Goal: Information Seeking & Learning: Learn about a topic

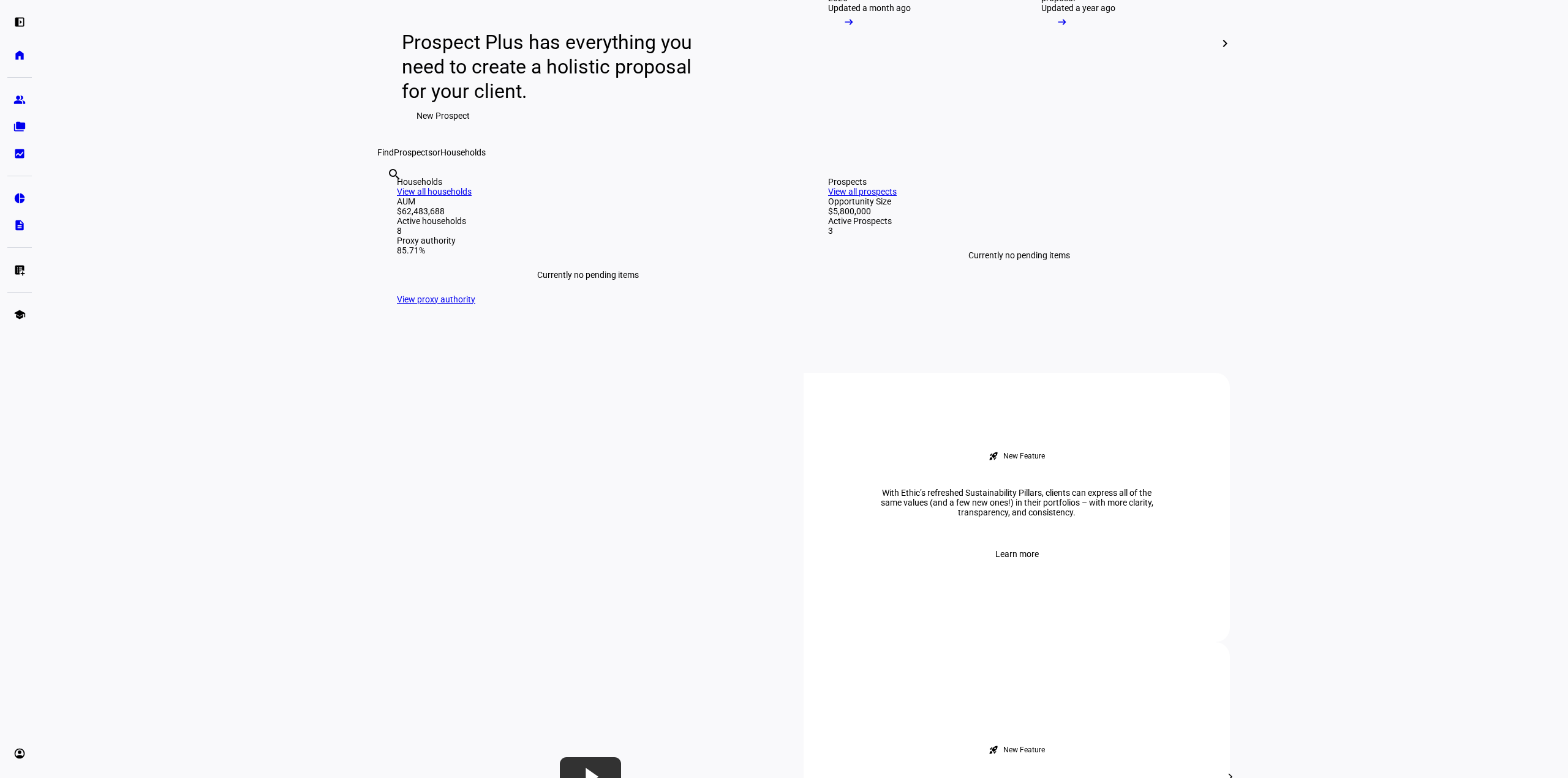
scroll to position [306, 0]
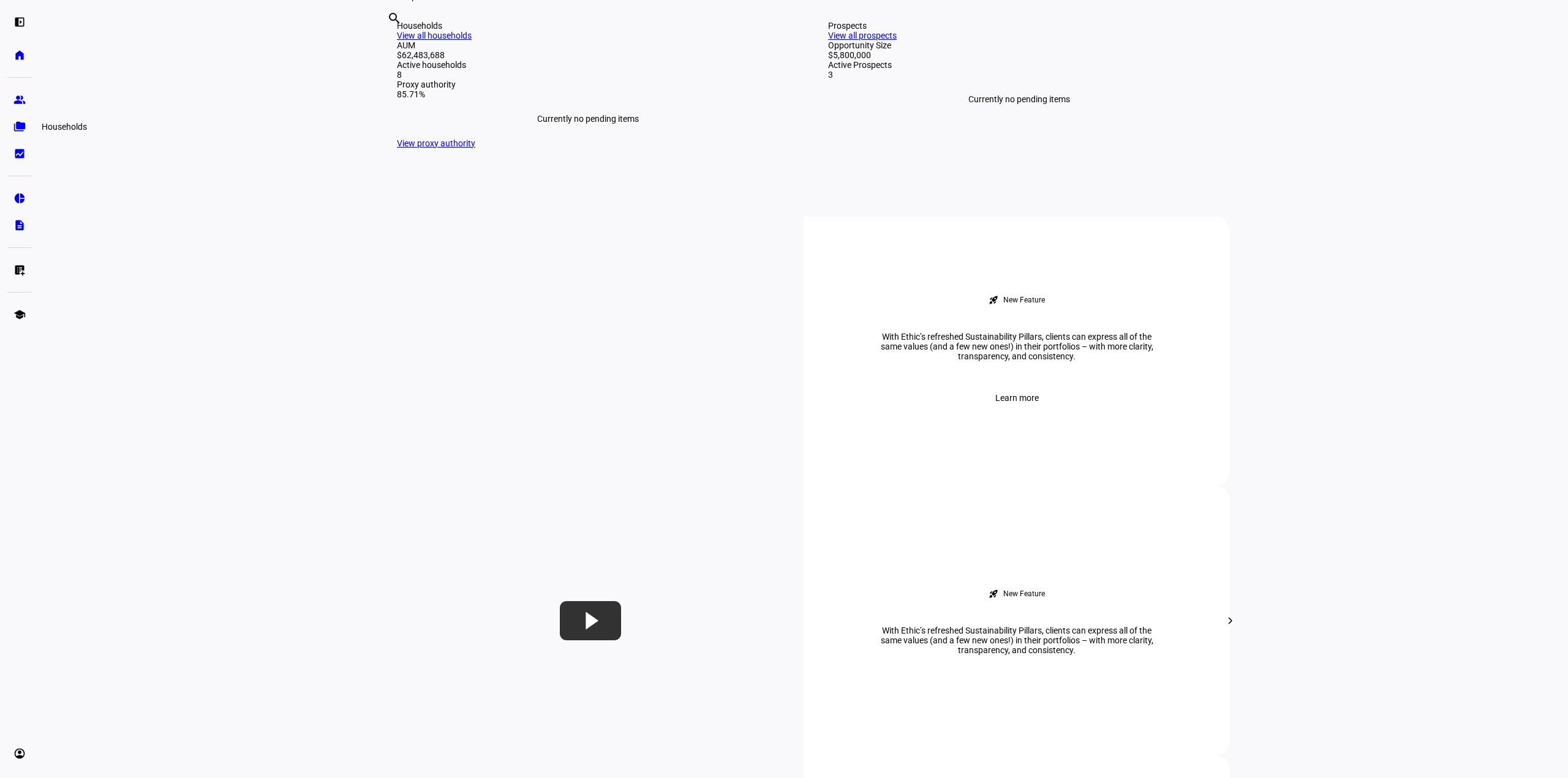
click at [25, 132] on link "folder_copy Households" at bounding box center [19, 126] width 25 height 25
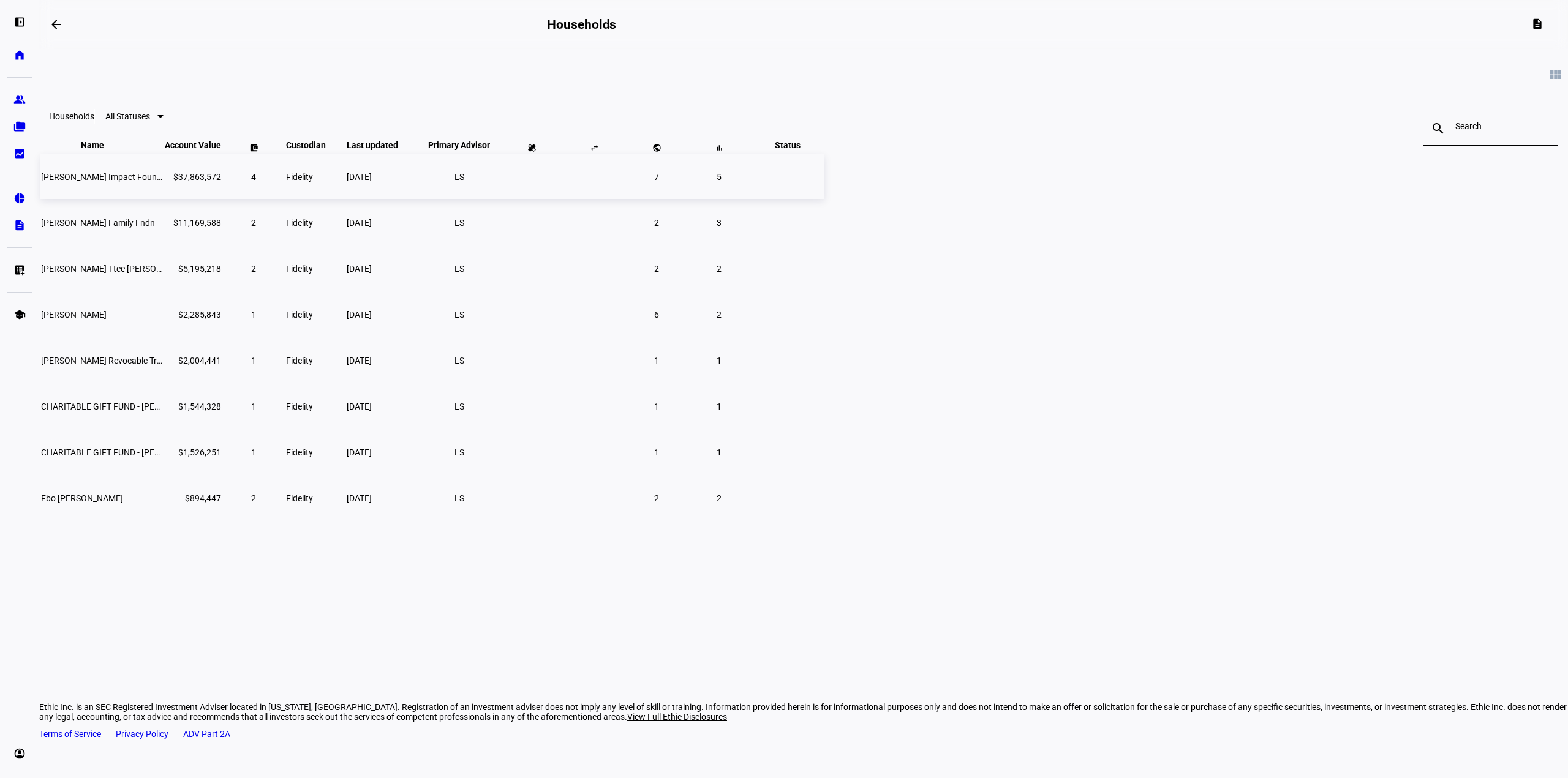
click at [181, 182] on span "[PERSON_NAME] Impact Foundation" at bounding box center [111, 177] width 140 height 10
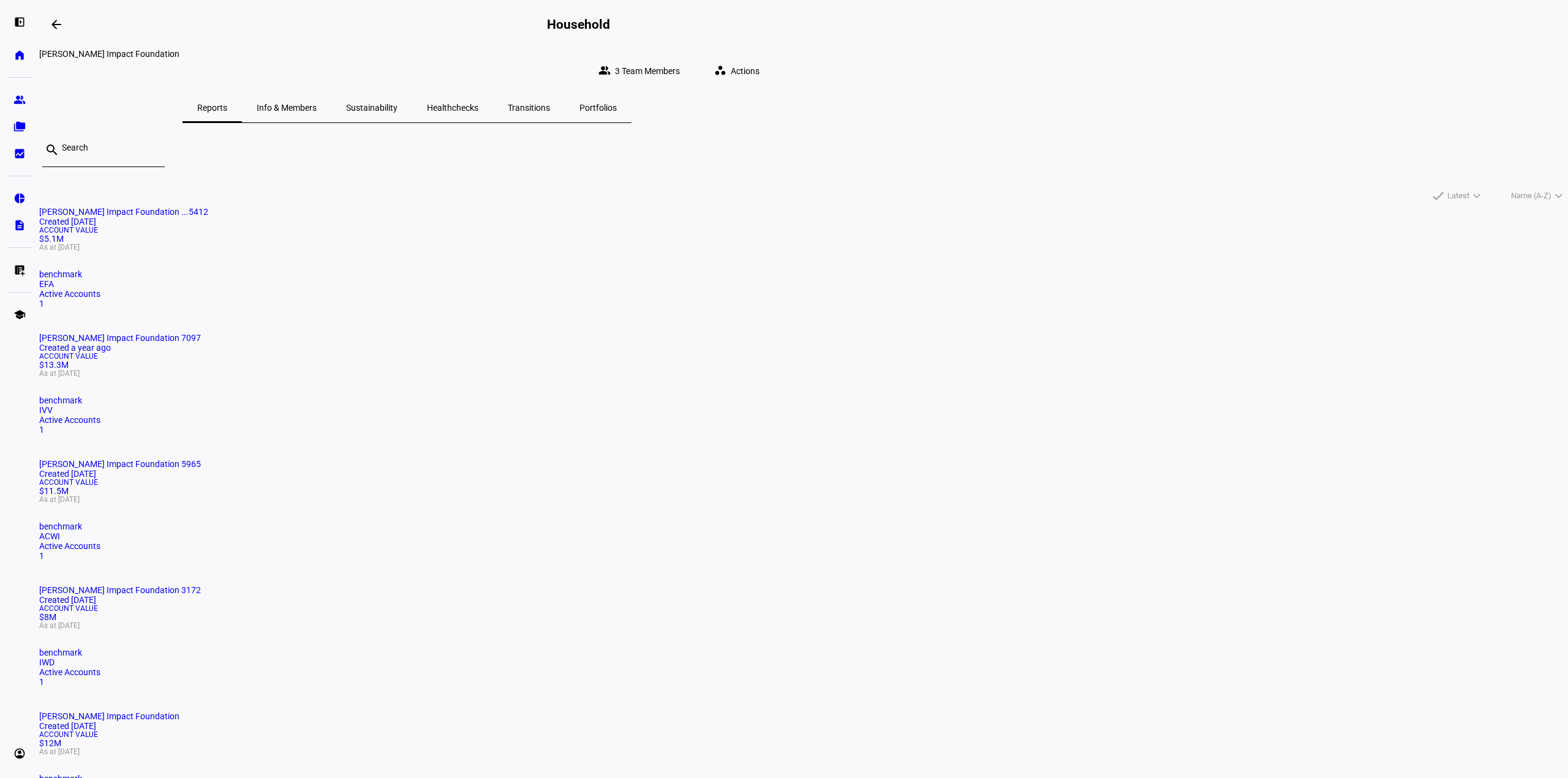
click at [548, 648] on div "benchmark IWD" at bounding box center [804, 657] width 1529 height 20
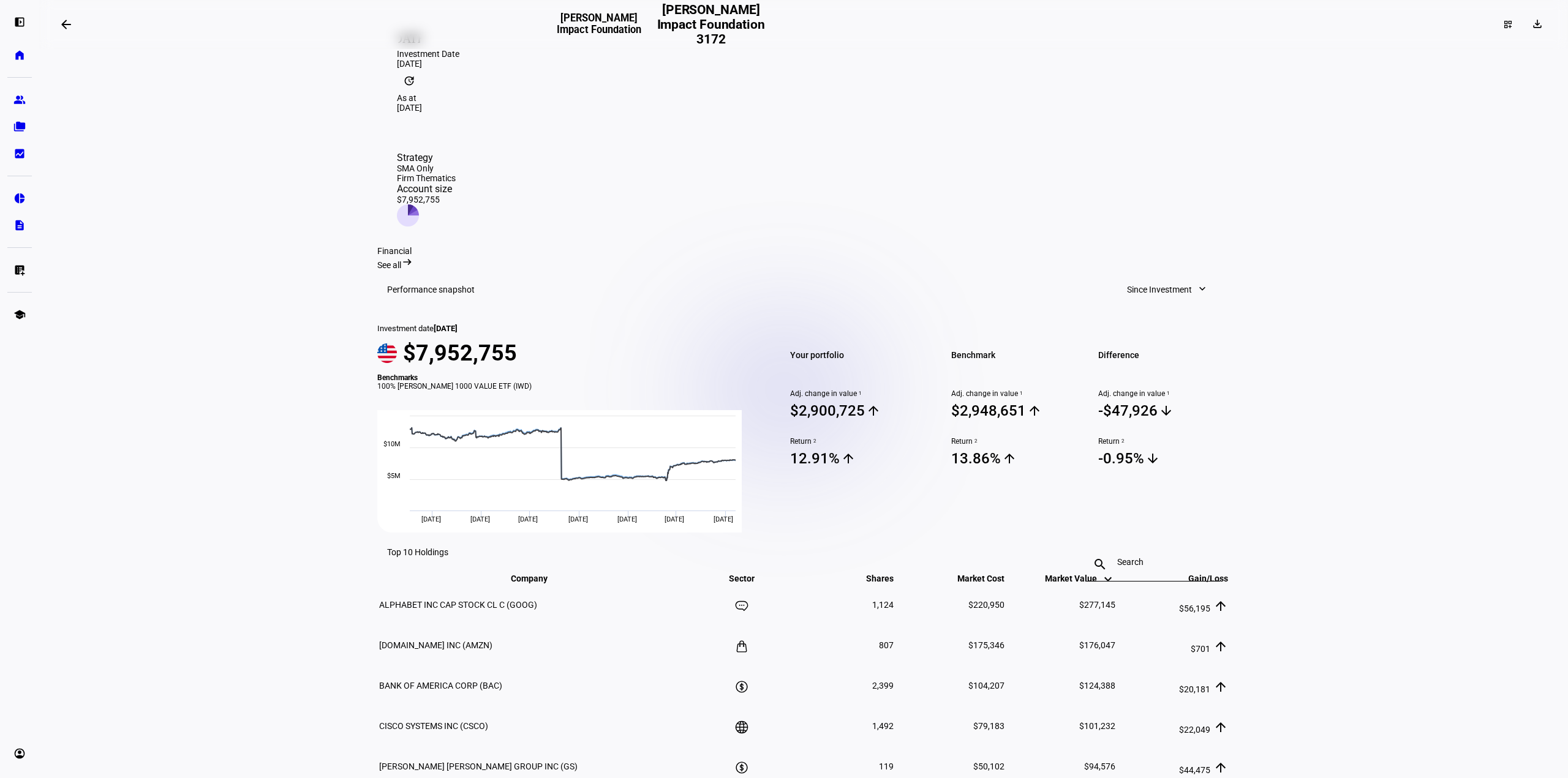
scroll to position [245, 0]
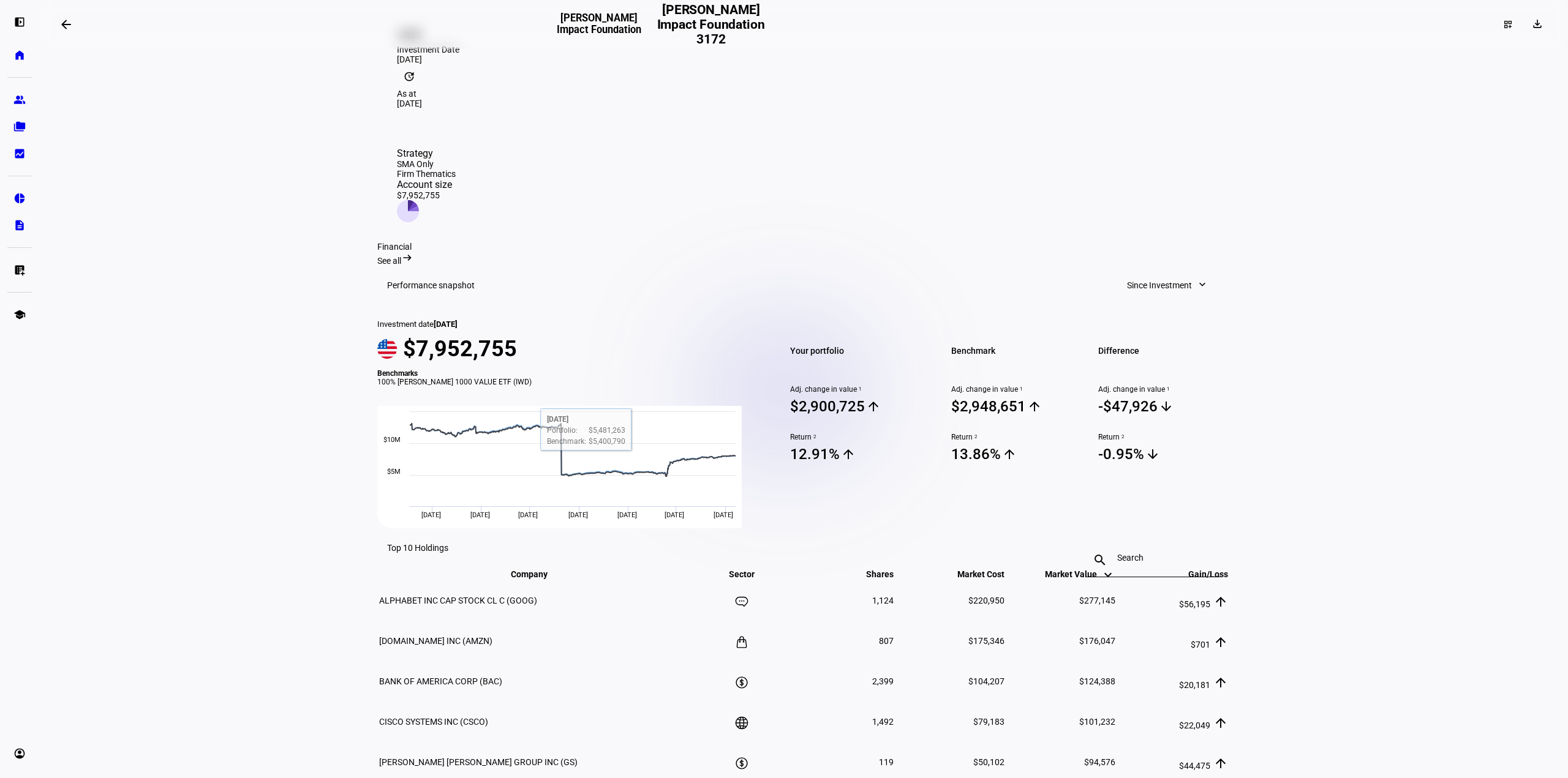
click at [1157, 273] on span "Since Investment" at bounding box center [1159, 285] width 65 height 25
click at [1158, 304] on button "Quarter to Date" at bounding box center [1162, 306] width 116 height 30
click at [1173, 273] on span "Quarter to Date" at bounding box center [1162, 285] width 59 height 25
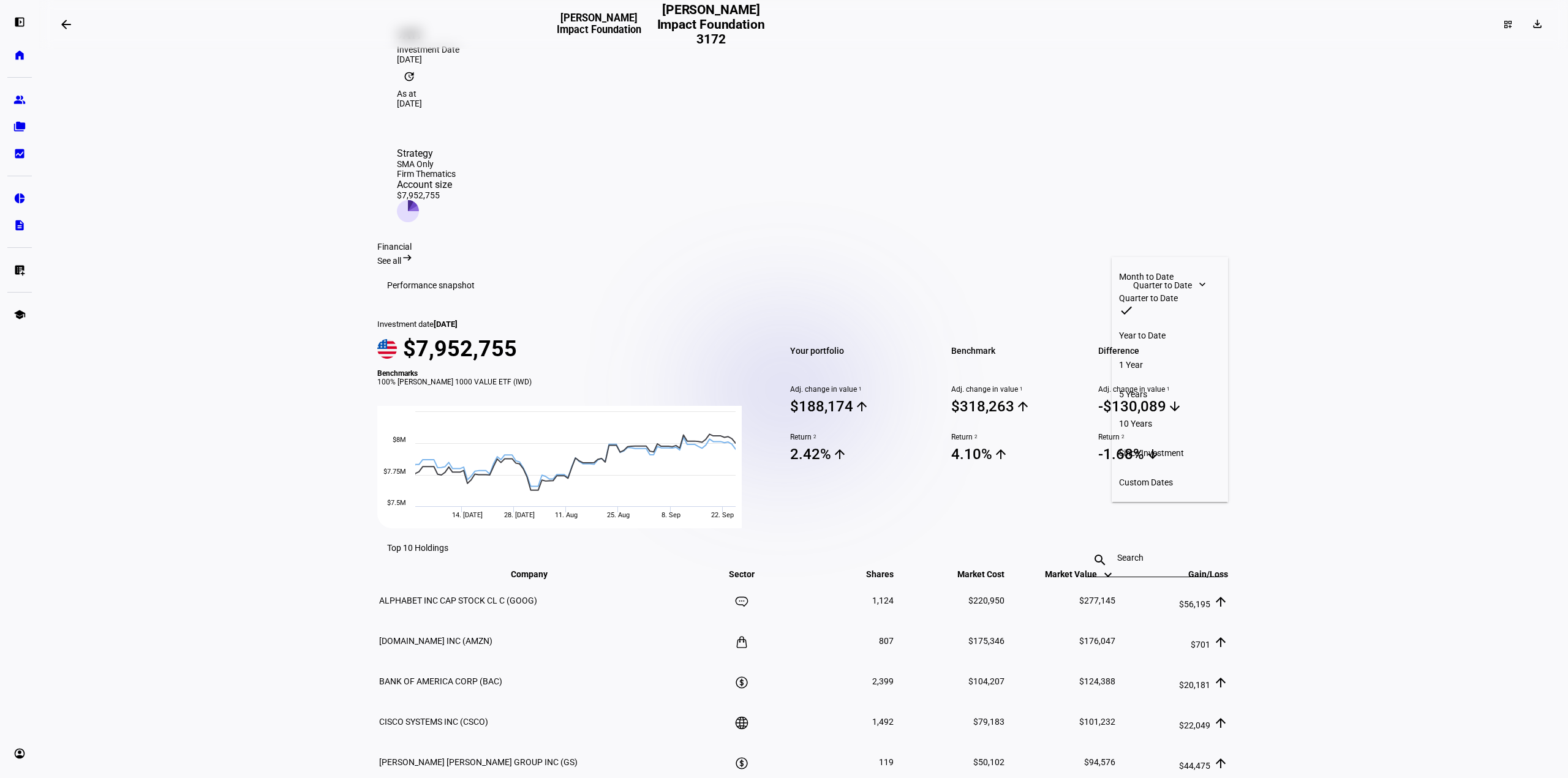
click at [1162, 331] on div "Year to Date" at bounding box center [1170, 336] width 102 height 10
click at [1303, 505] on eth-layout-page-content "arrow_backwards [PERSON_NAME] Impact Foundation [PERSON_NAME] Impact Foundation…" at bounding box center [804, 389] width 1529 height 778
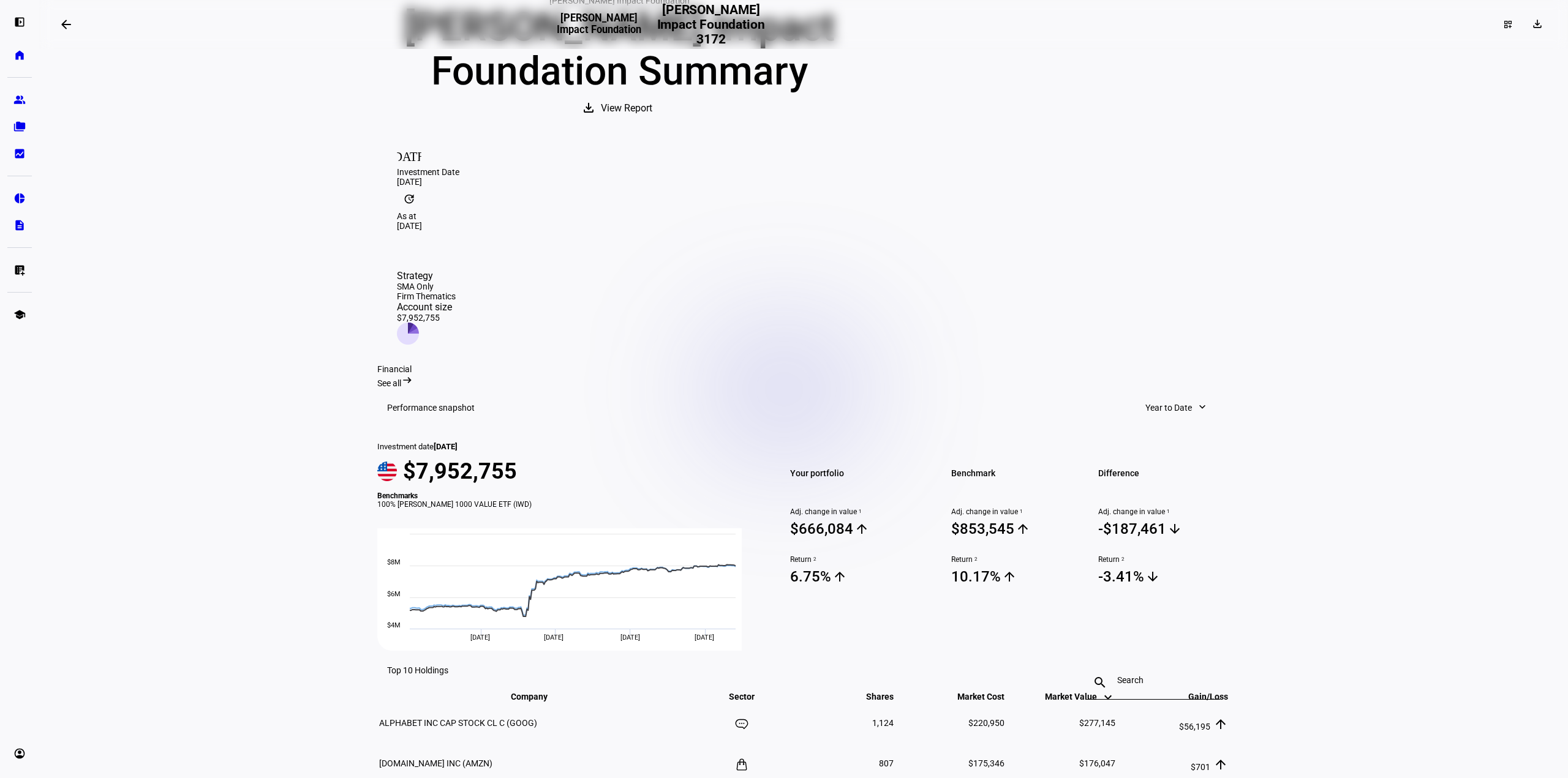
scroll to position [183, 0]
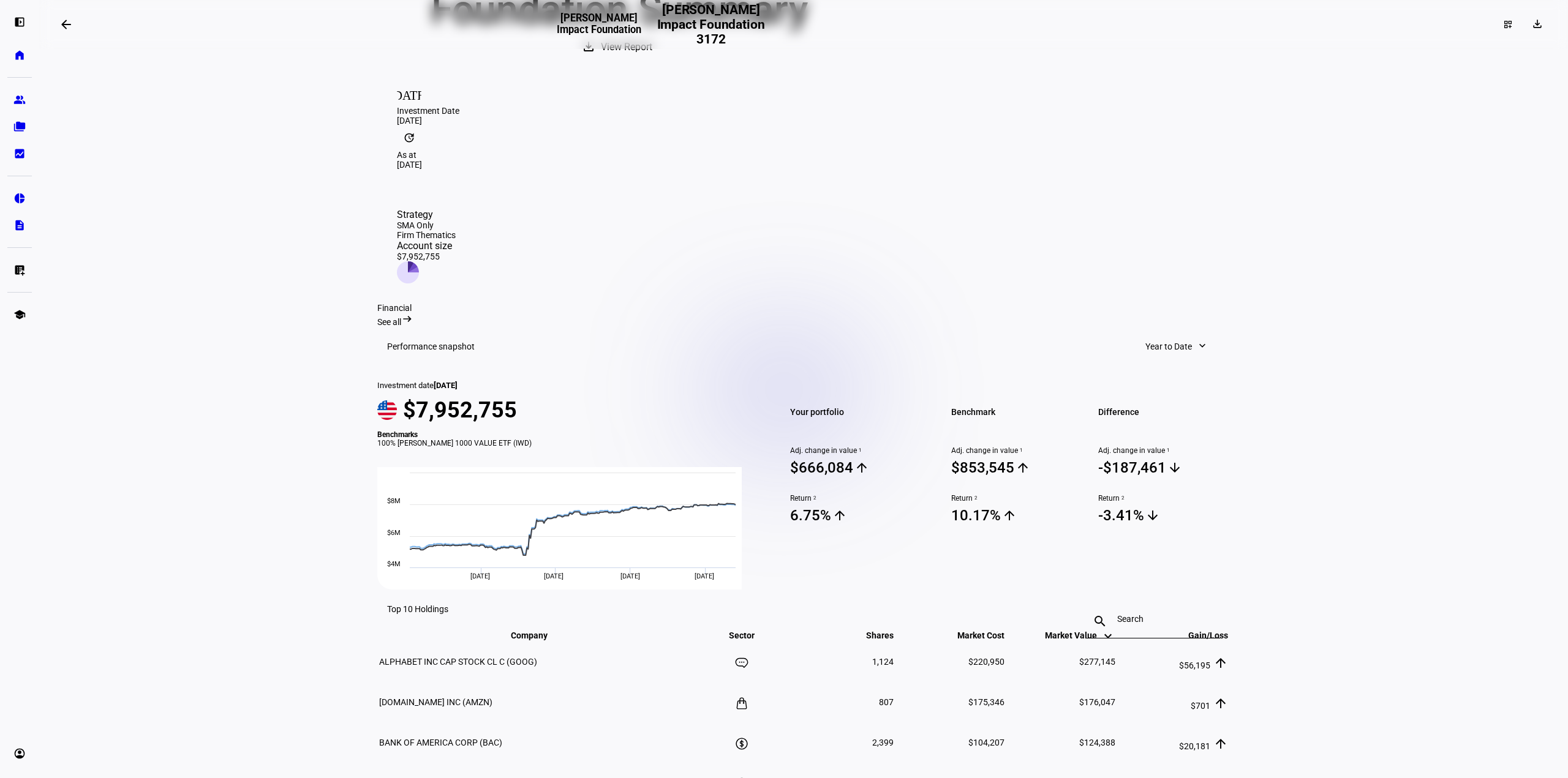
click at [1212, 303] on div "Financial See all arrow_right_alt" at bounding box center [804, 315] width 852 height 24
click at [402, 317] on span "See all" at bounding box center [390, 322] width 24 height 10
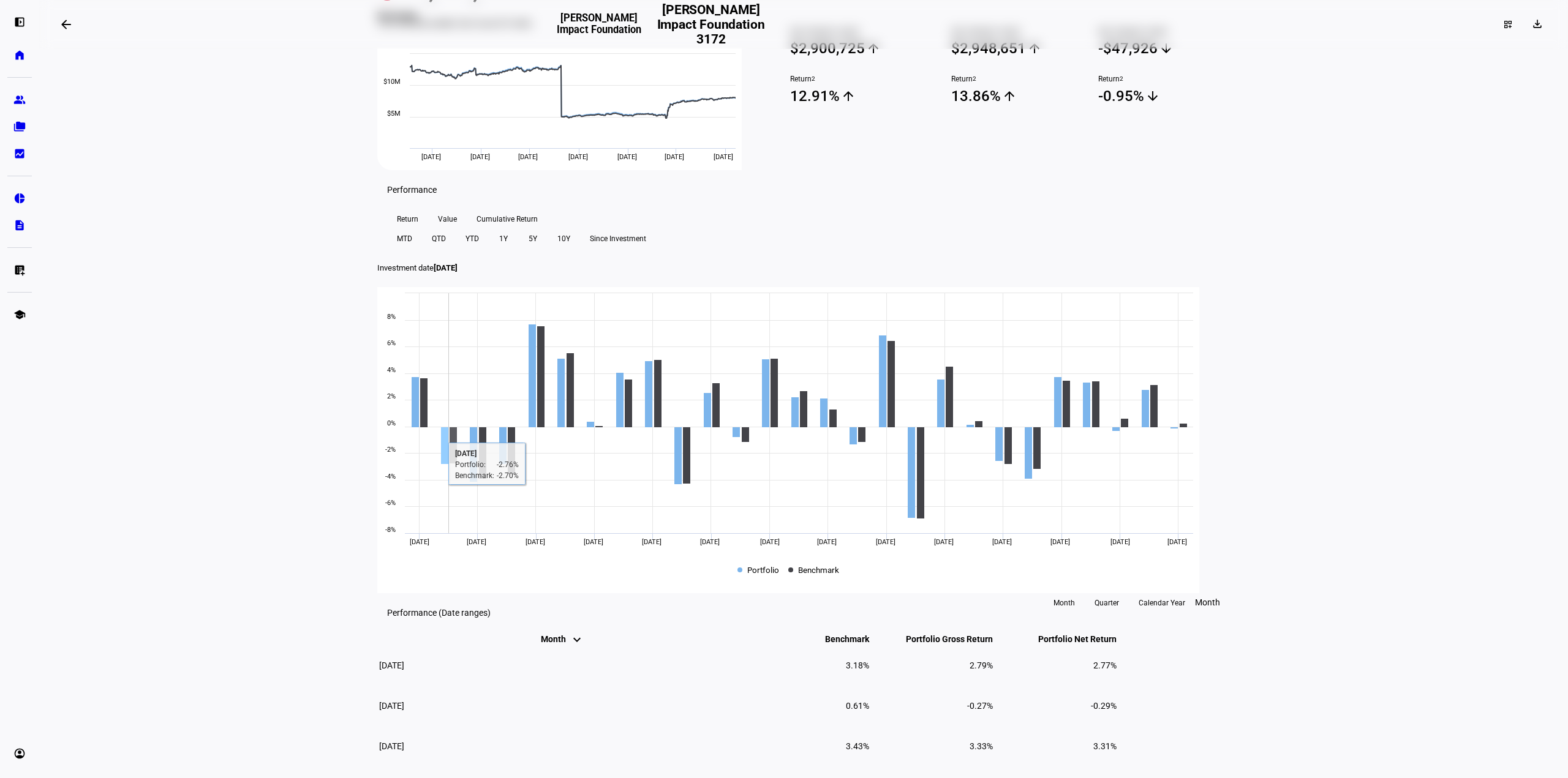
scroll to position [61, 0]
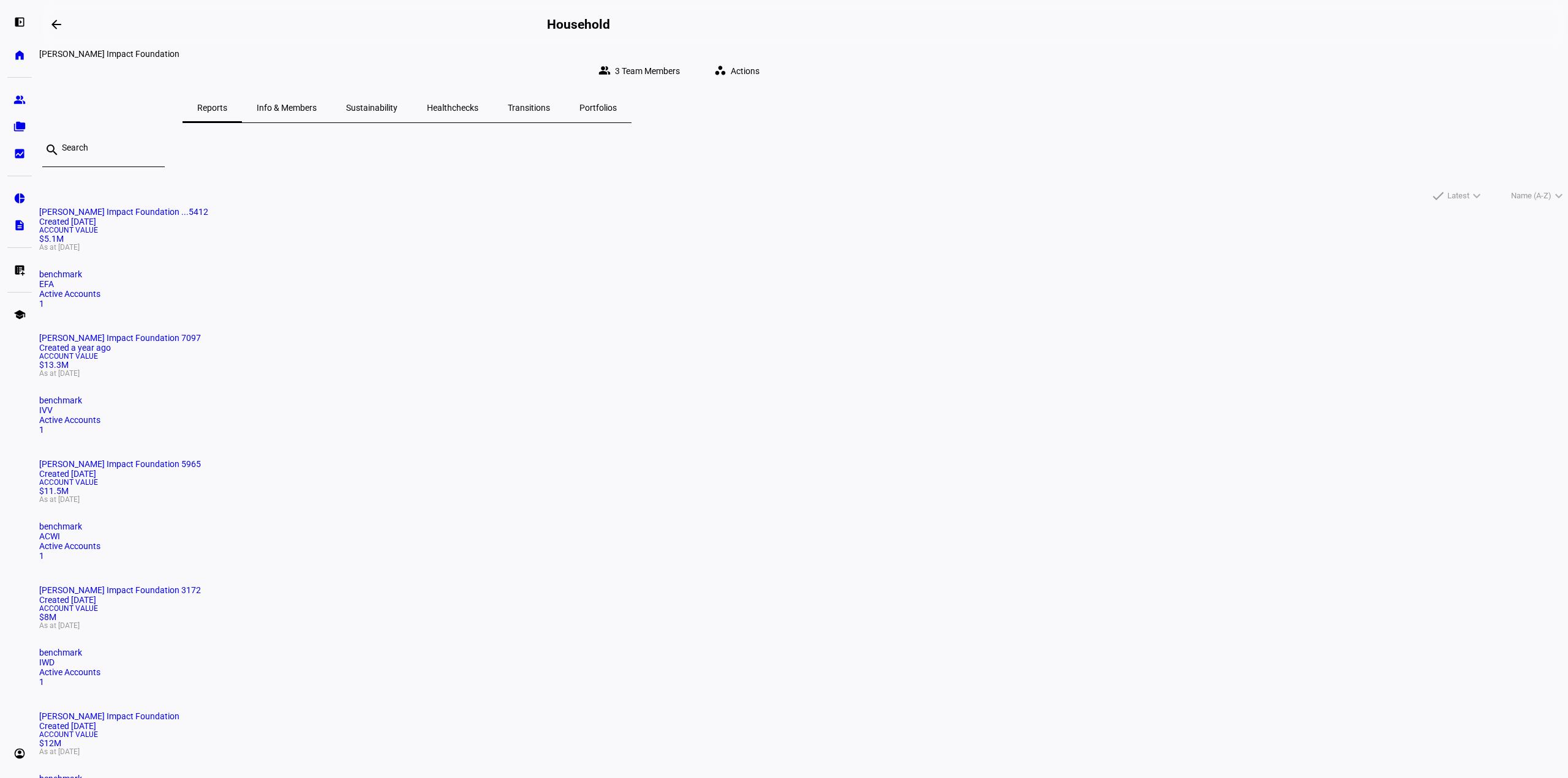
click at [584, 595] on mat-card "[PERSON_NAME] Impact Foundation 3172 Created [DATE] Account Value $8M As at [DA…" at bounding box center [804, 636] width 1529 height 102
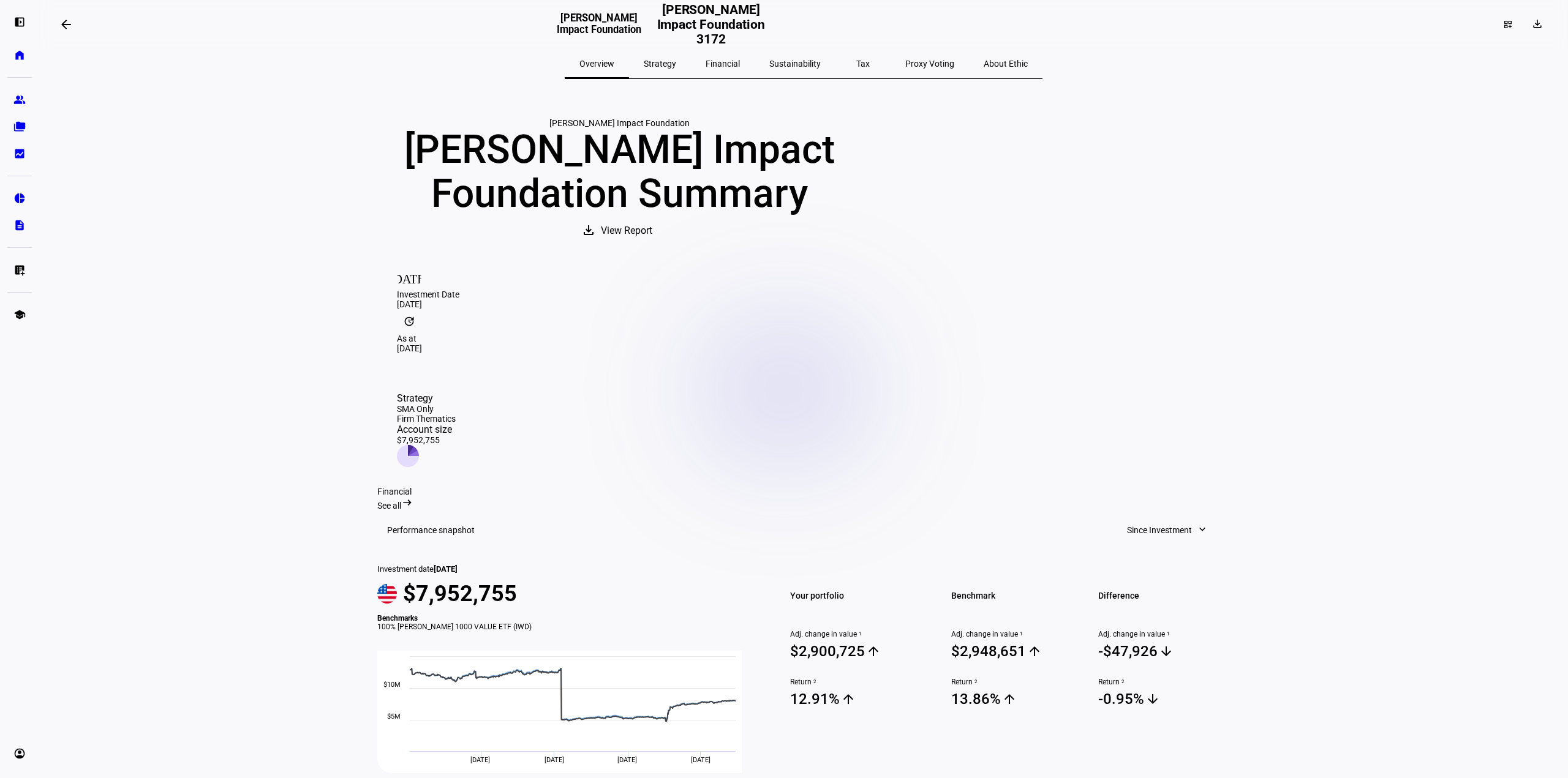
click at [652, 245] on span "View Report" at bounding box center [627, 231] width 52 height 30
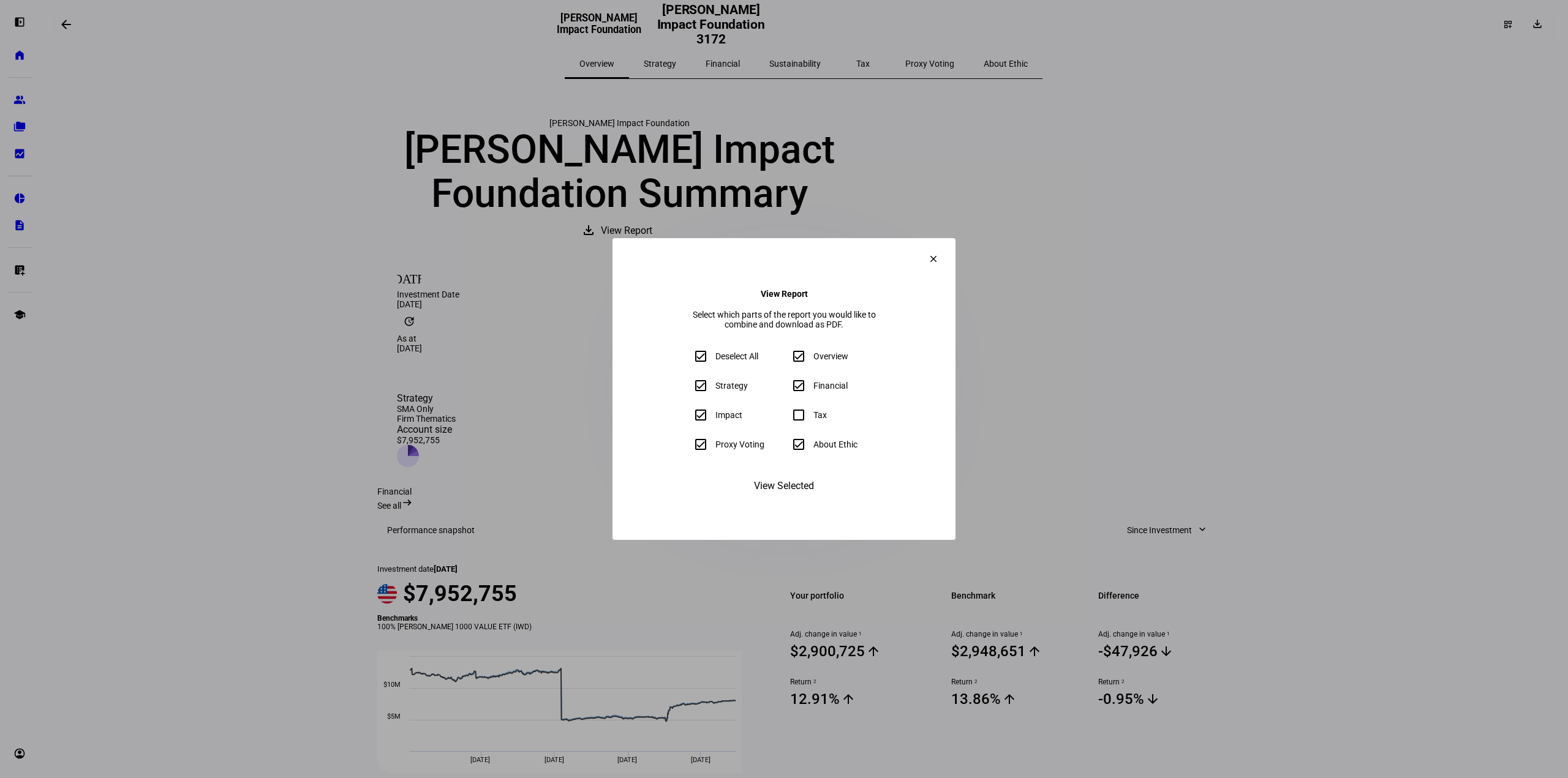
click at [939, 253] on mat-icon "clear" at bounding box center [934, 259] width 11 height 11
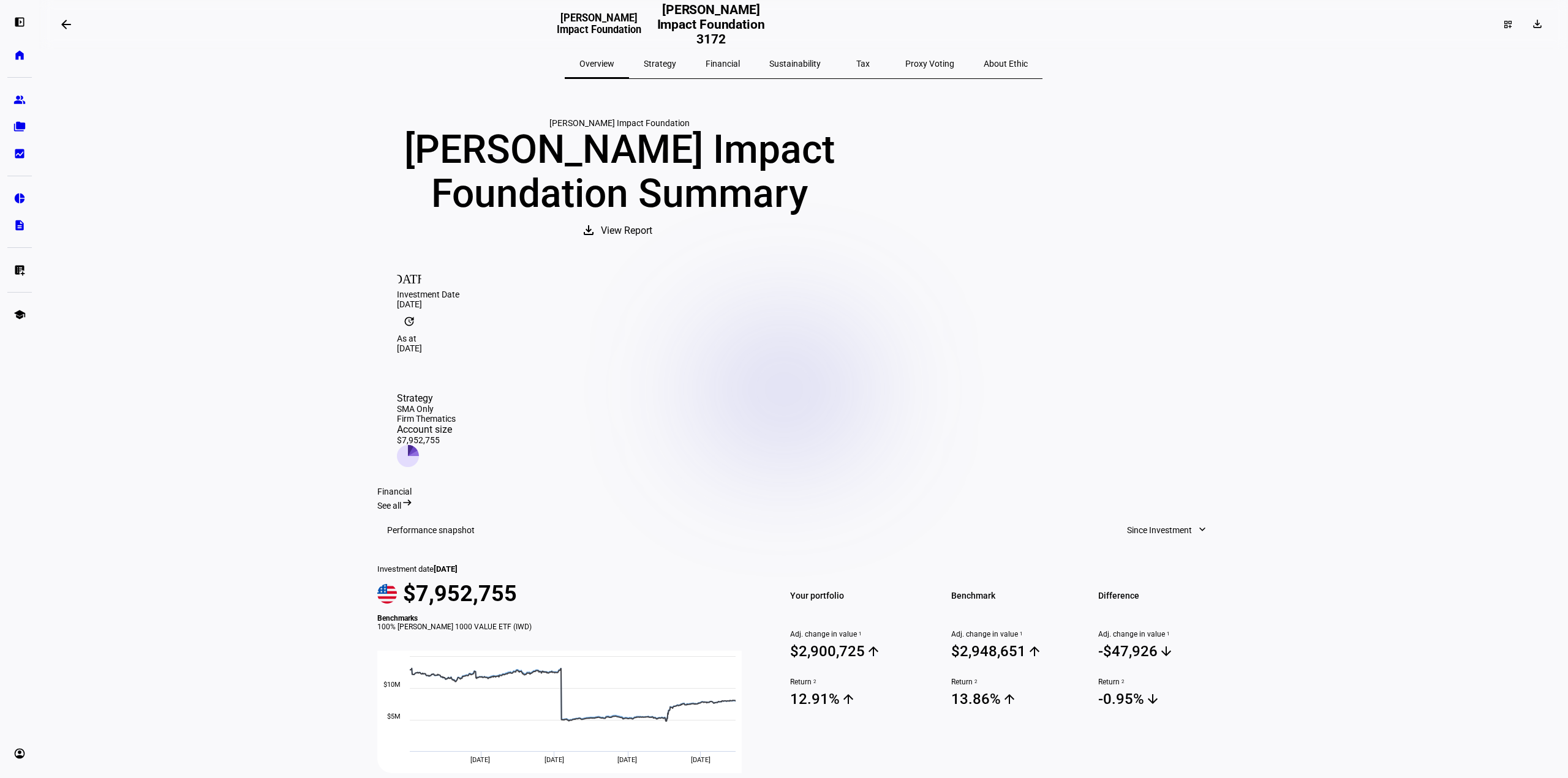
click at [1192, 518] on span at bounding box center [1167, 530] width 105 height 25
click at [1140, 576] on div "Year to Date" at bounding box center [1163, 581] width 102 height 10
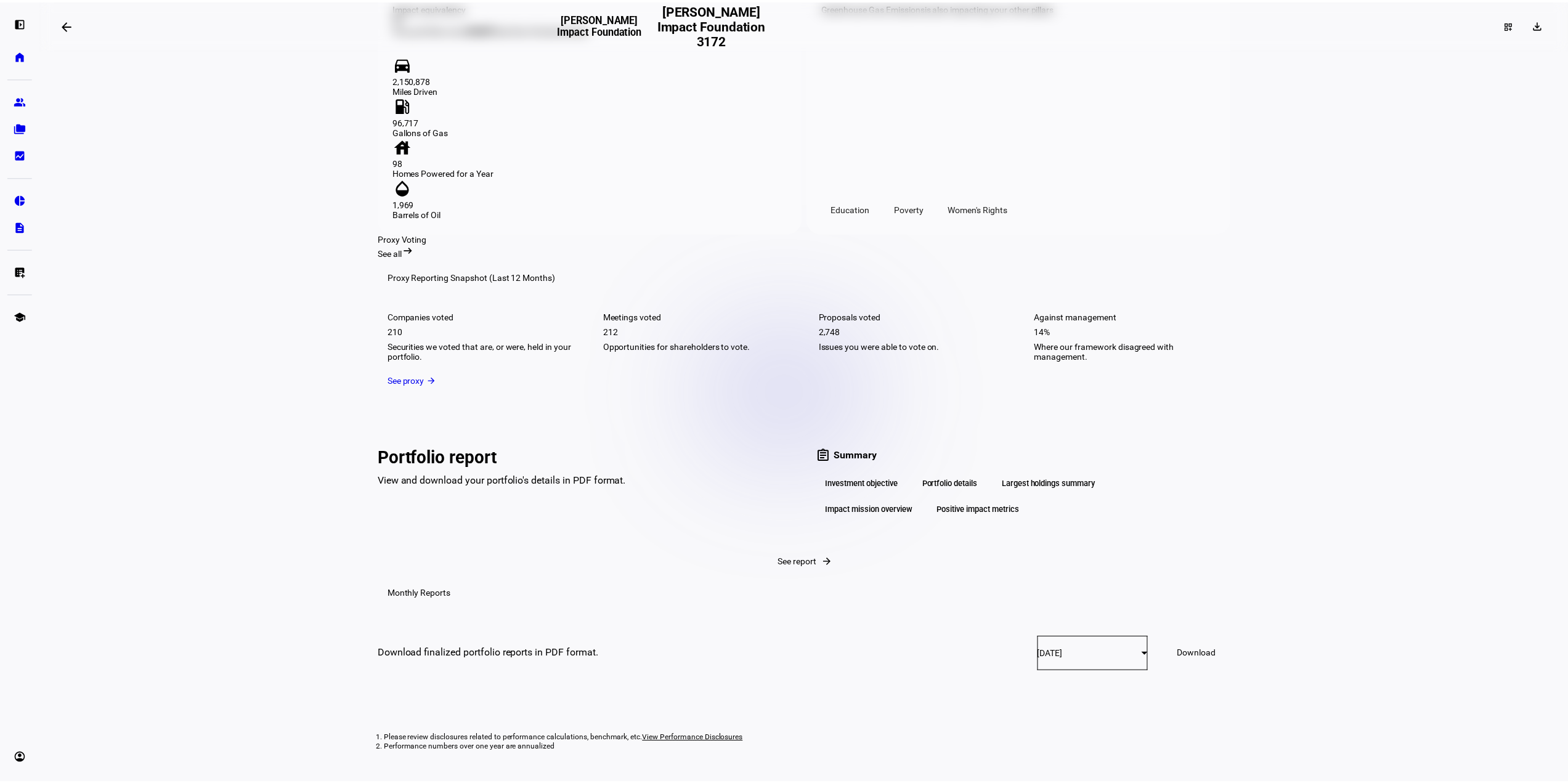
scroll to position [1664, 0]
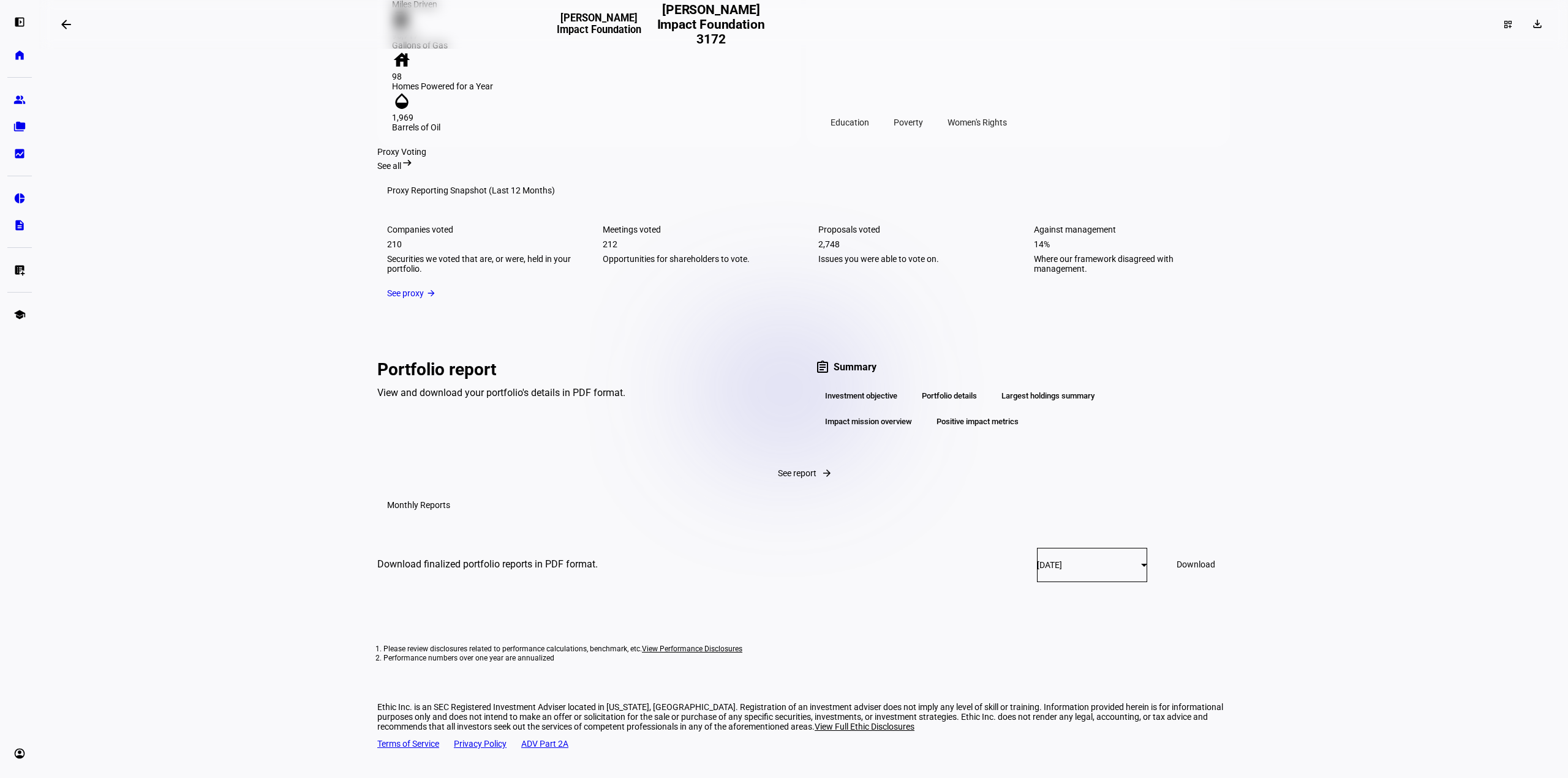
click at [778, 477] on span "See report" at bounding box center [797, 473] width 39 height 10
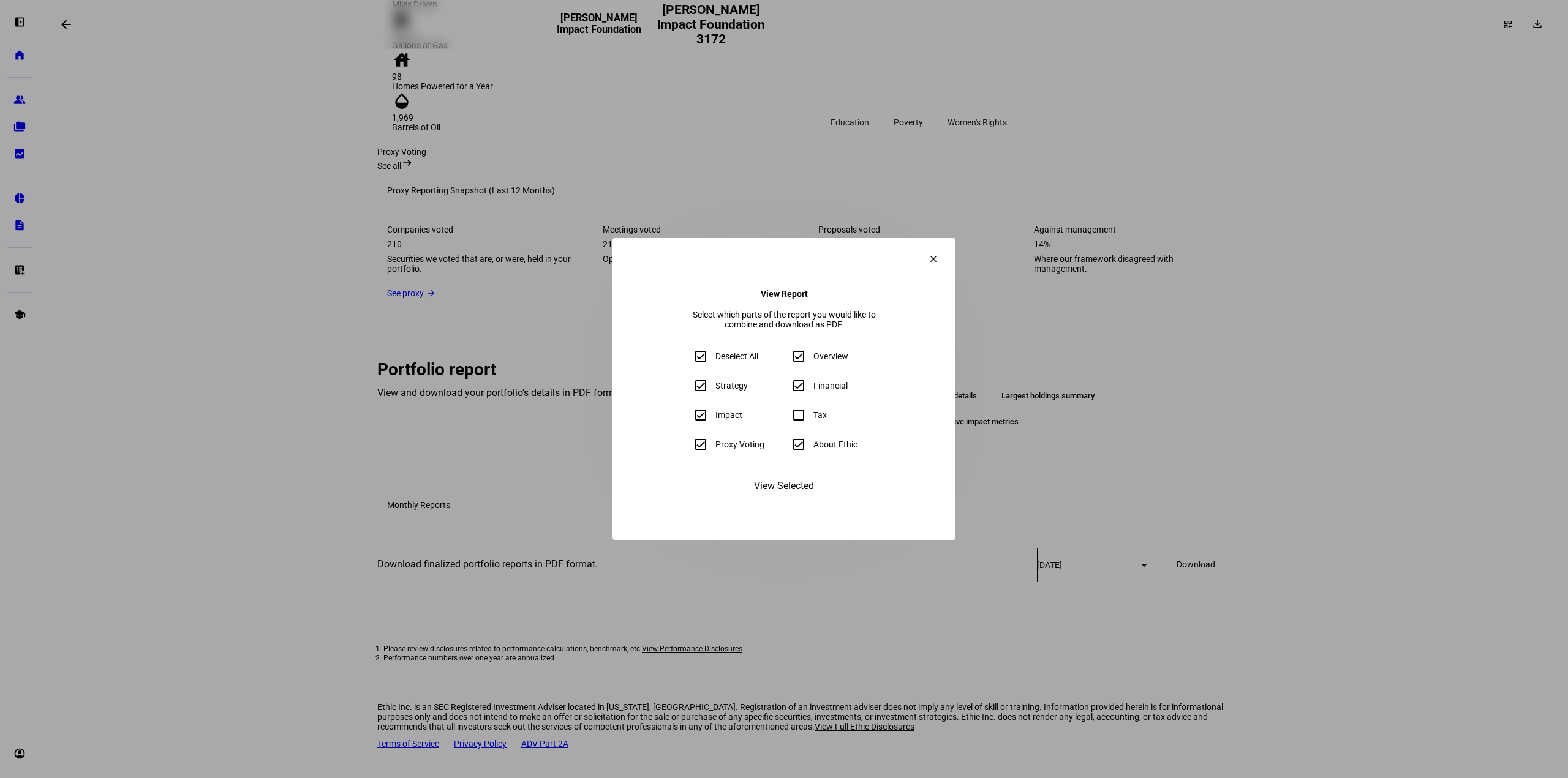
click at [771, 501] on span "View Selected" at bounding box center [784, 486] width 60 height 30
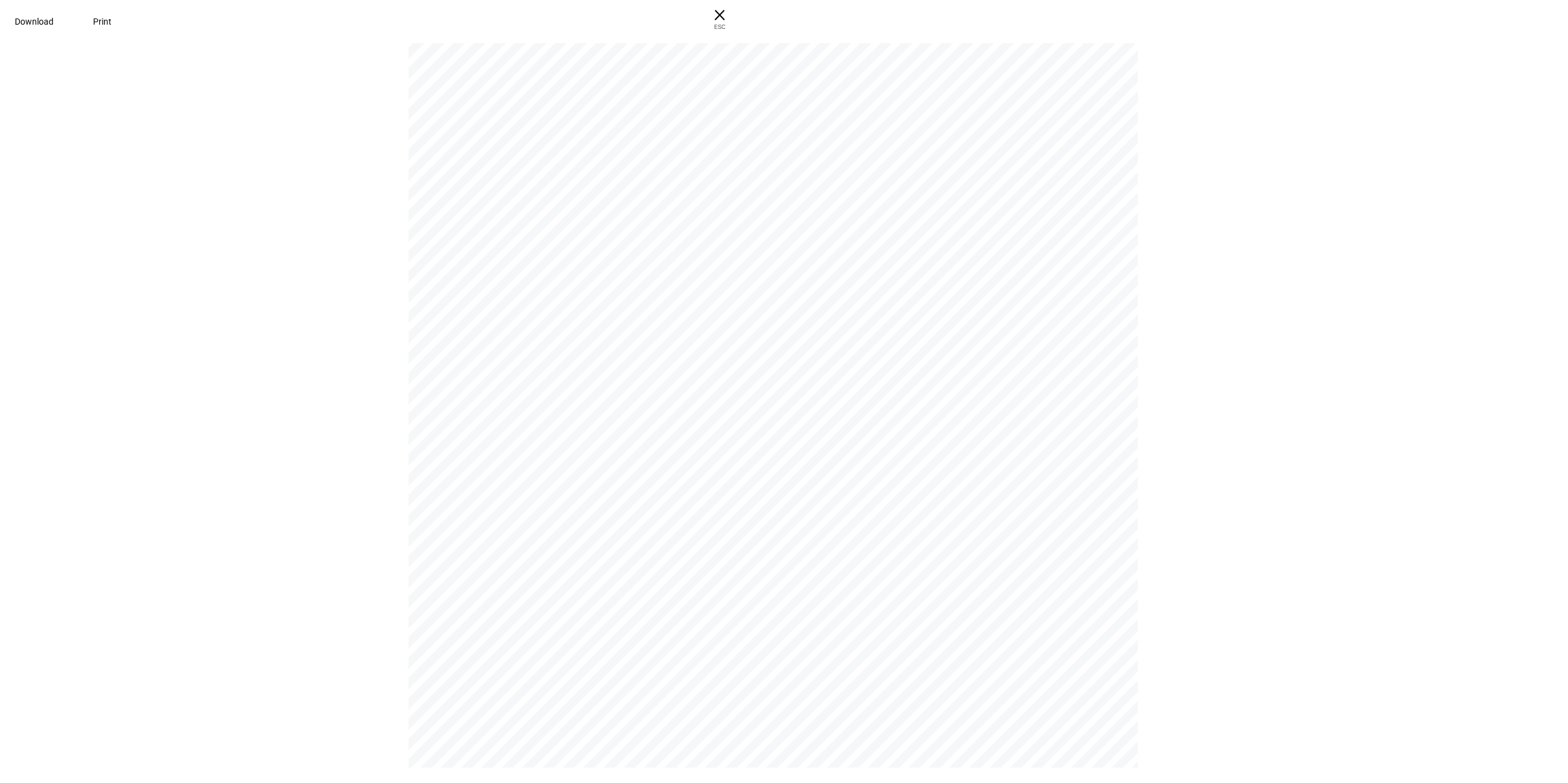
scroll to position [11839, 0]
drag, startPoint x: 601, startPoint y: 366, endPoint x: 591, endPoint y: 356, distance: 14.1
click at [591, 356] on div "Ethic Milestones  Ethic founded  First personalized portfolios traded  Annou…" at bounding box center [779, 202] width 740 height 958
click at [740, 24] on span "ESC" at bounding box center [720, 22] width 40 height 18
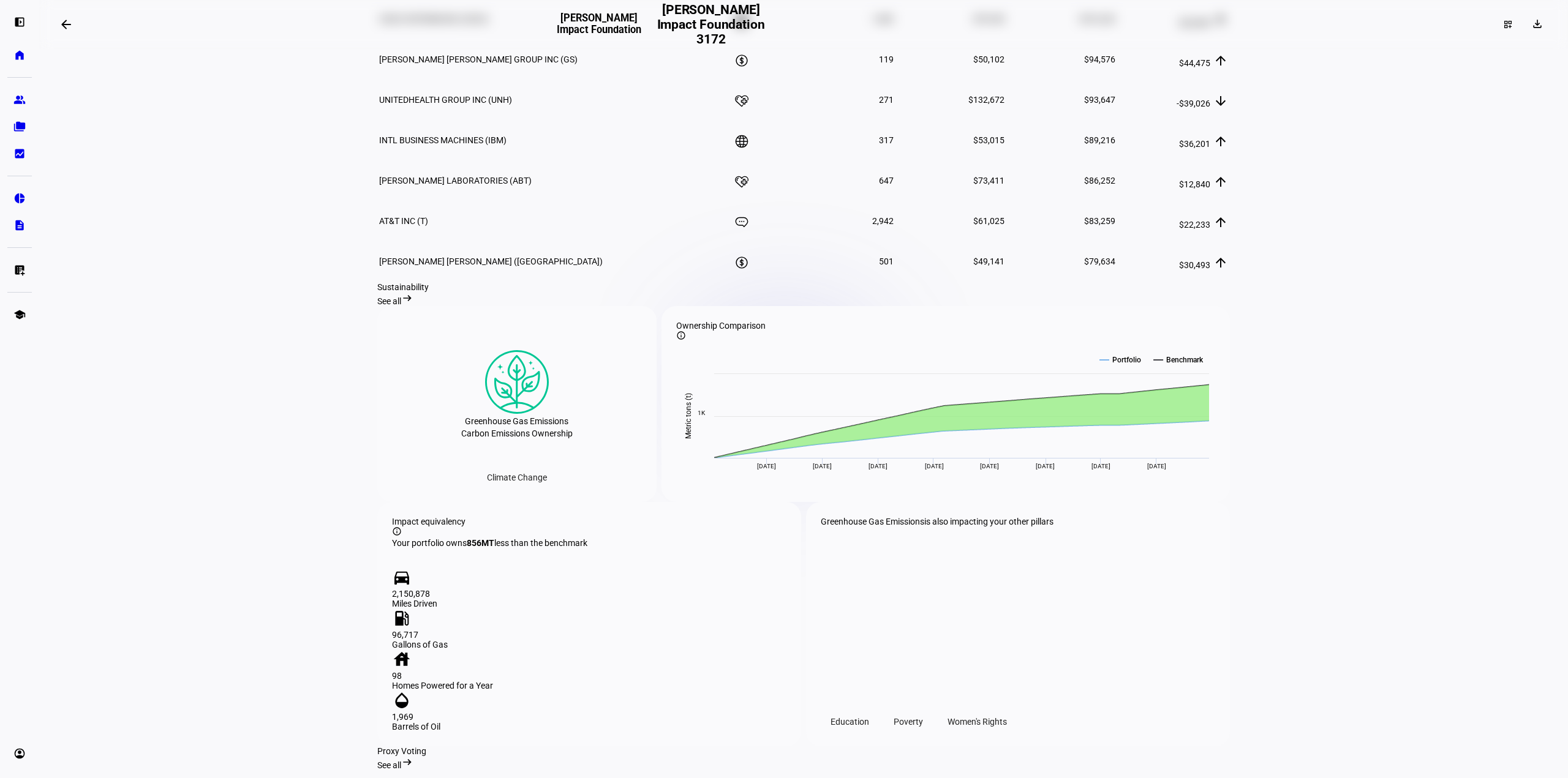
scroll to position [857, 0]
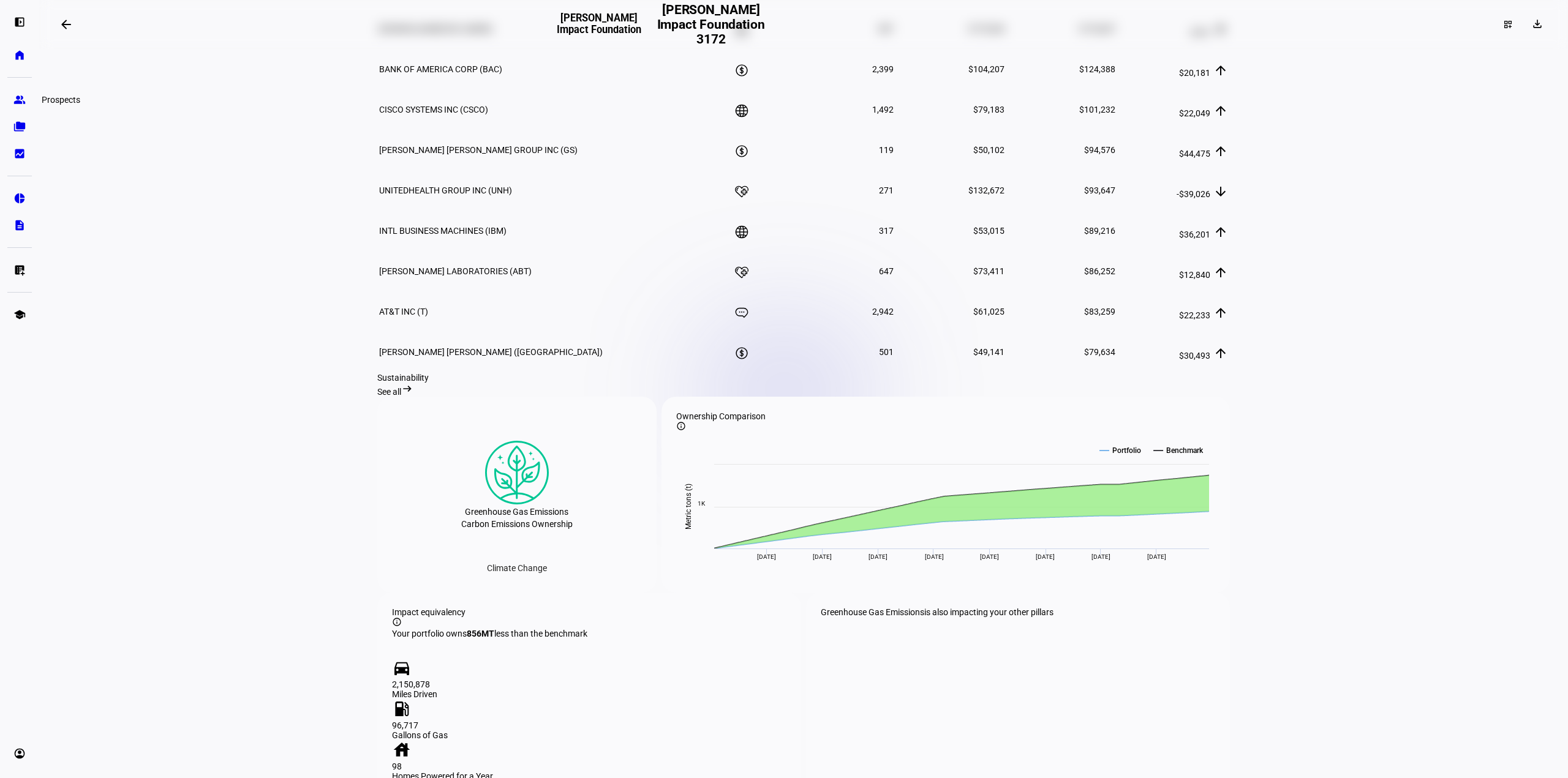
click at [26, 102] on link "group Prospects" at bounding box center [19, 99] width 25 height 25
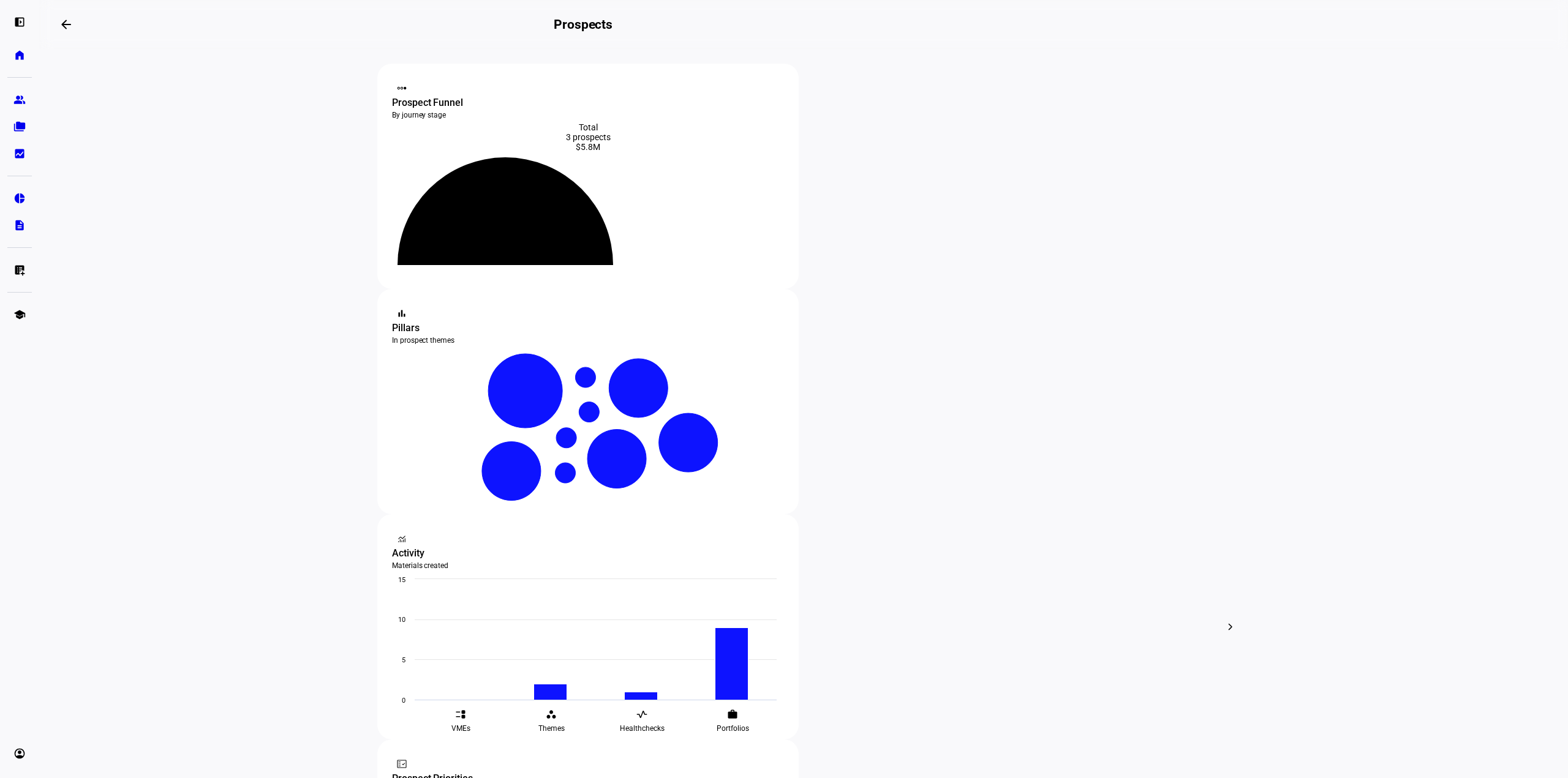
click at [663, 123] on div "Total" at bounding box center [589, 128] width 392 height 10
click at [593, 216] on icon at bounding box center [505, 221] width 176 height 88
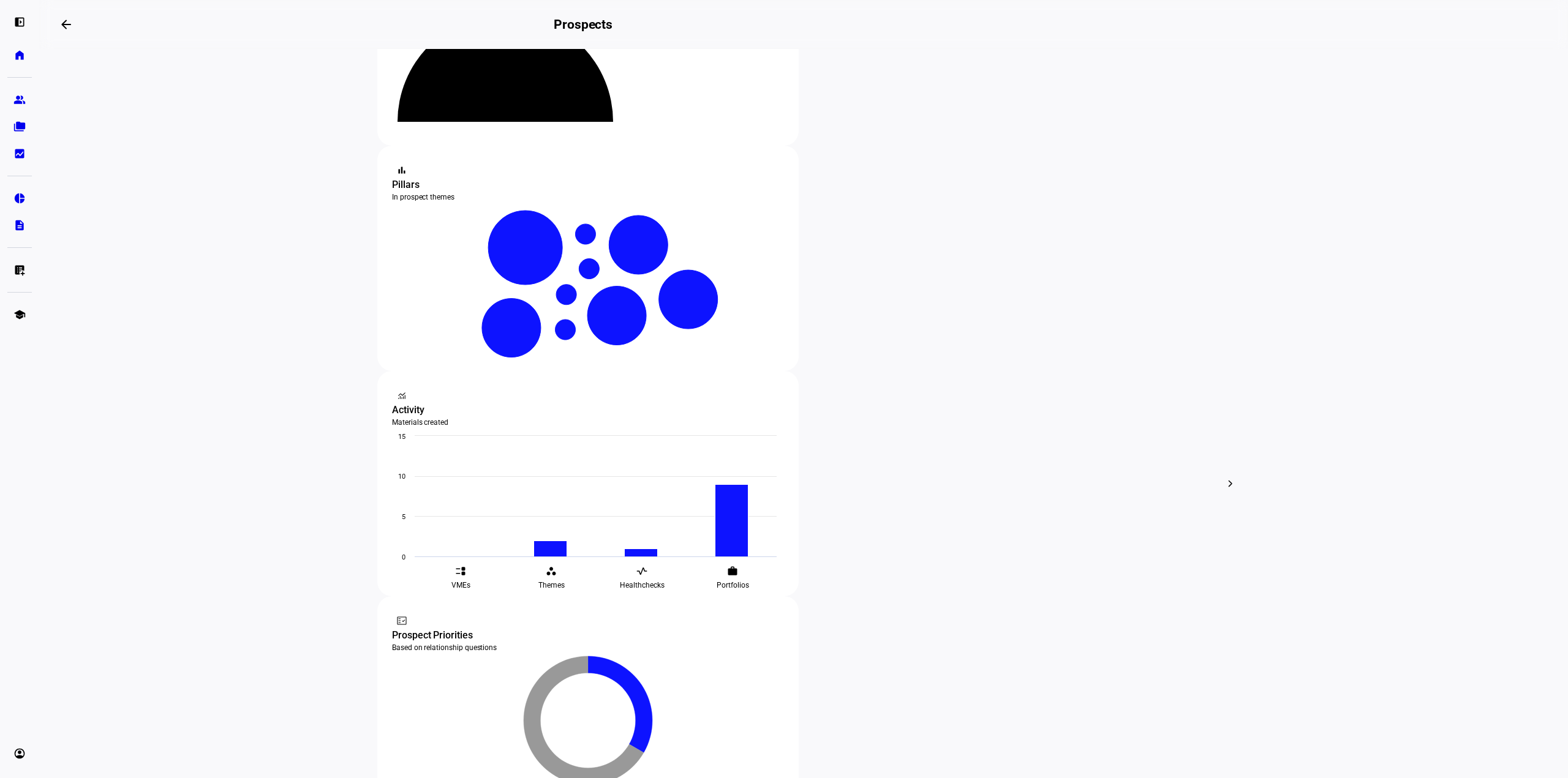
scroll to position [162, 0]
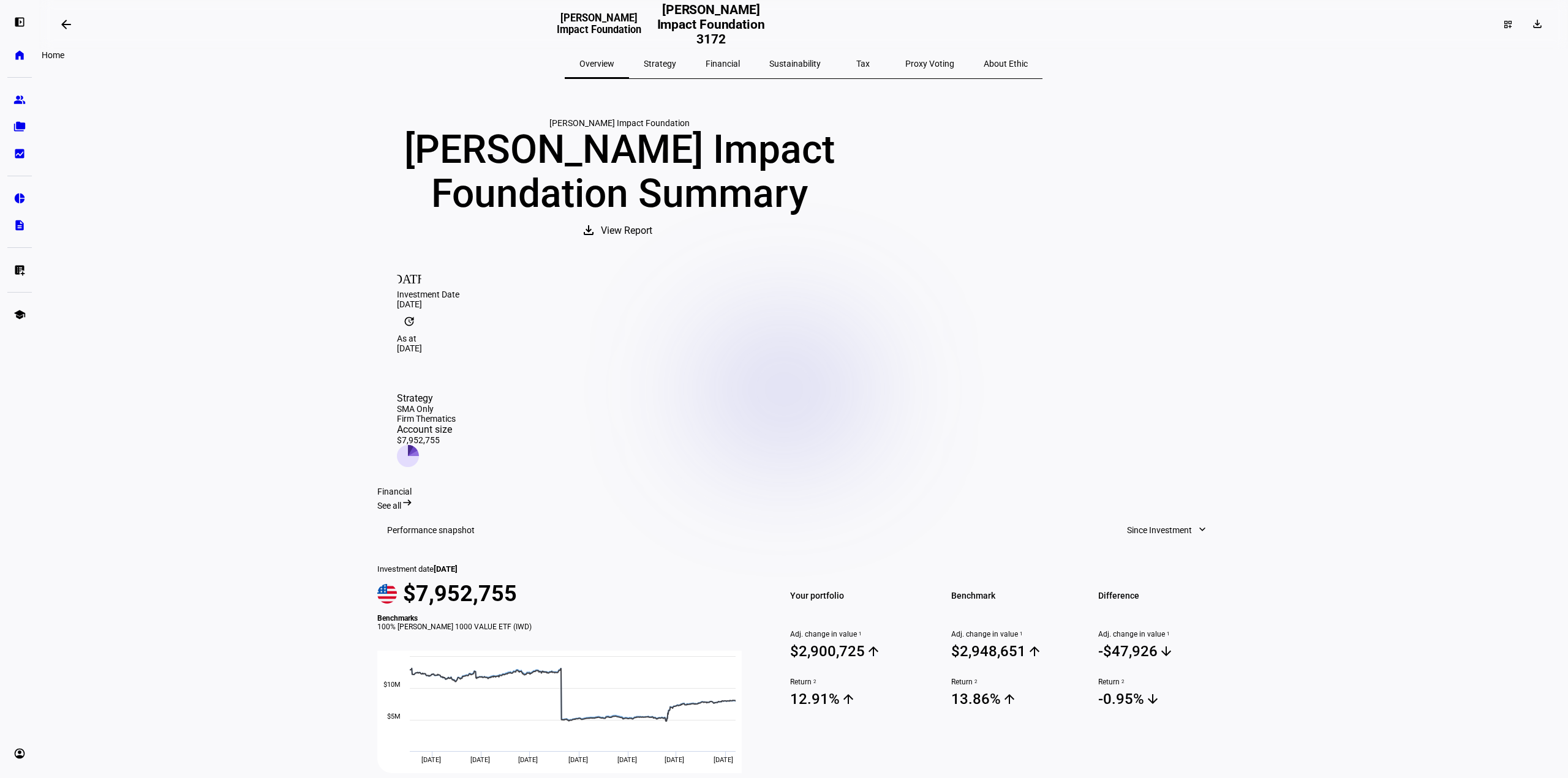
click at [20, 49] on eth-mat-symbol "home" at bounding box center [19, 54] width 12 height 12
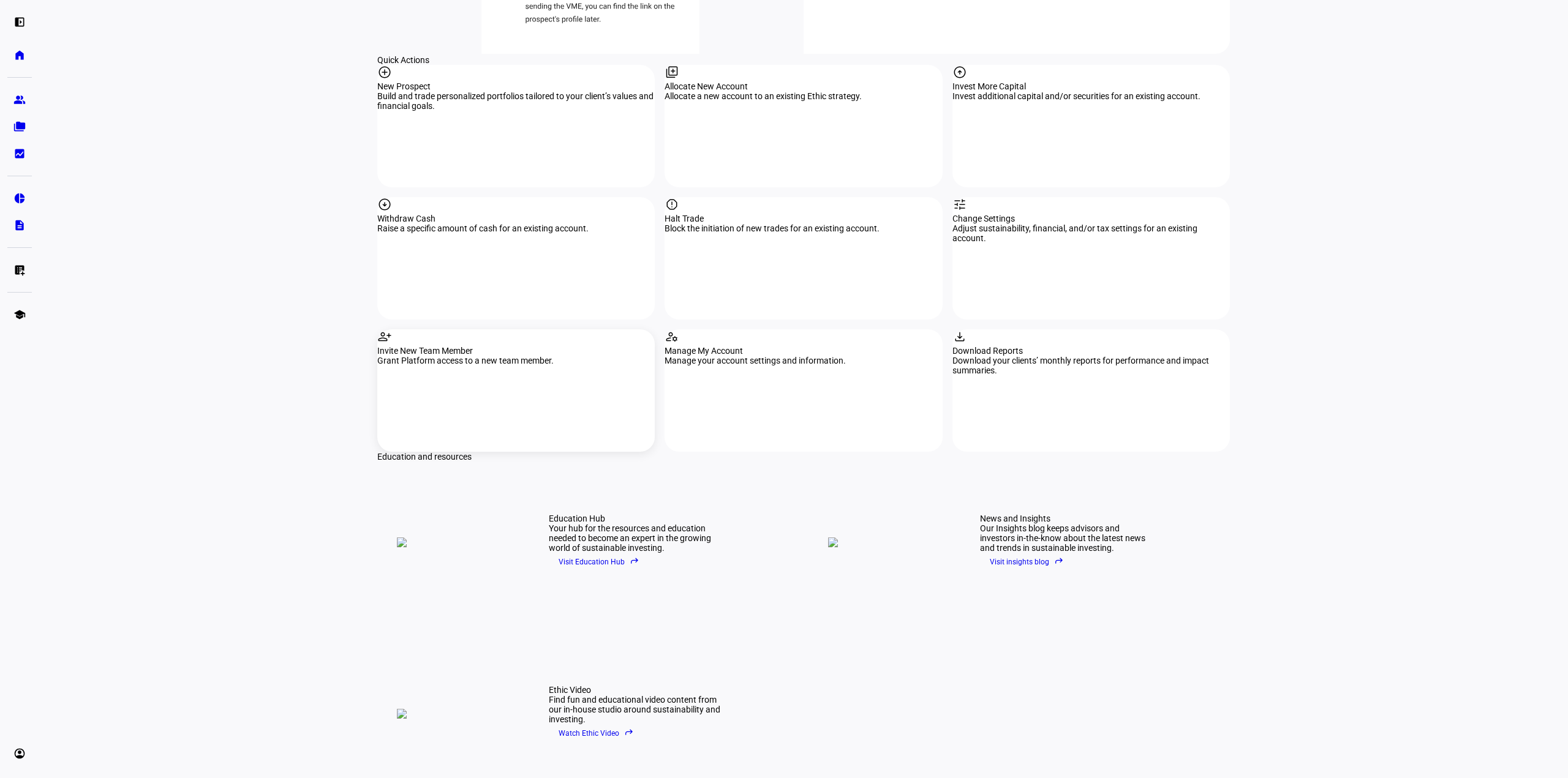
scroll to position [1286, 0]
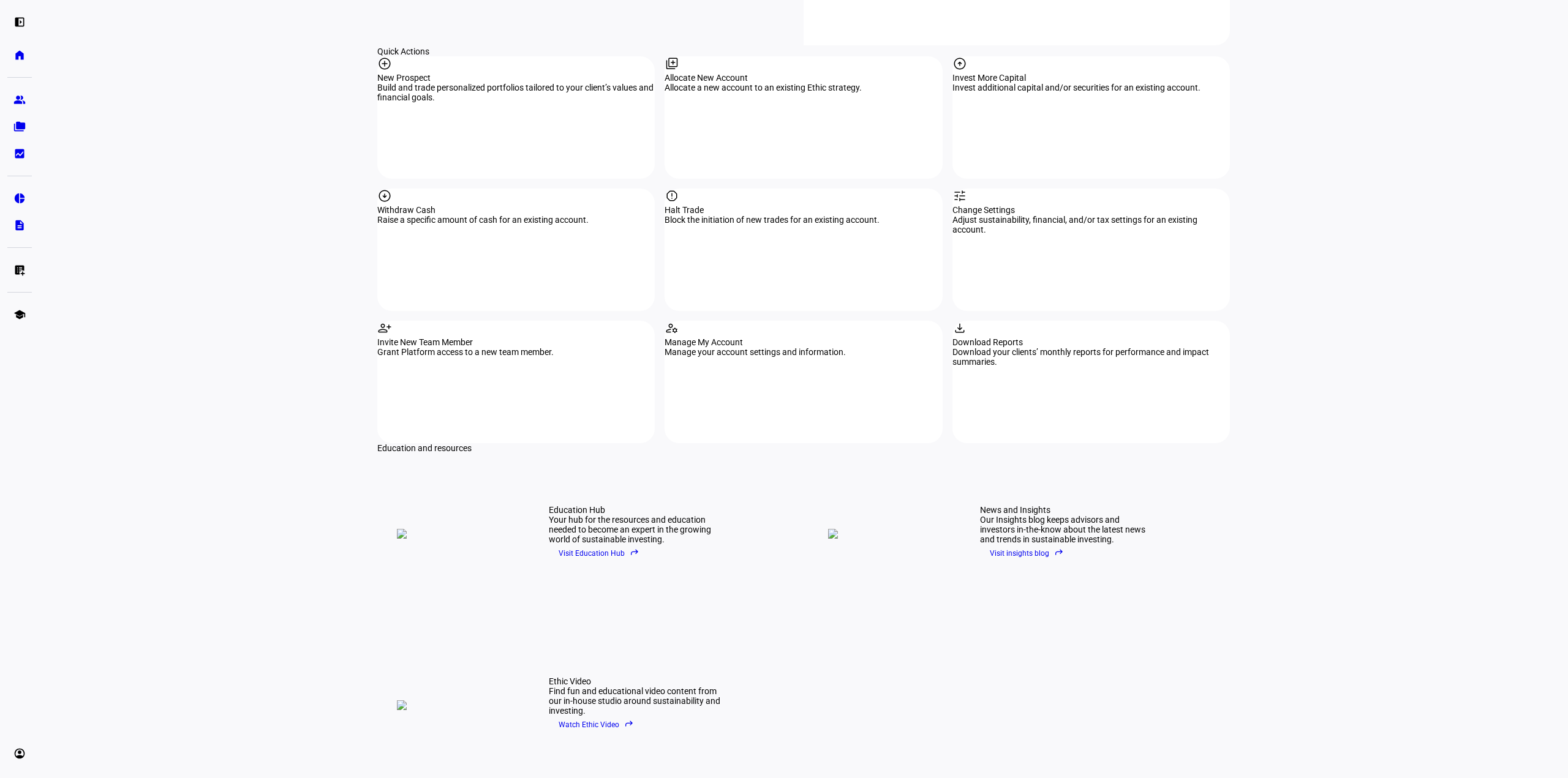
click at [615, 545] on span "Visit Education Hub reply" at bounding box center [599, 554] width 81 height 18
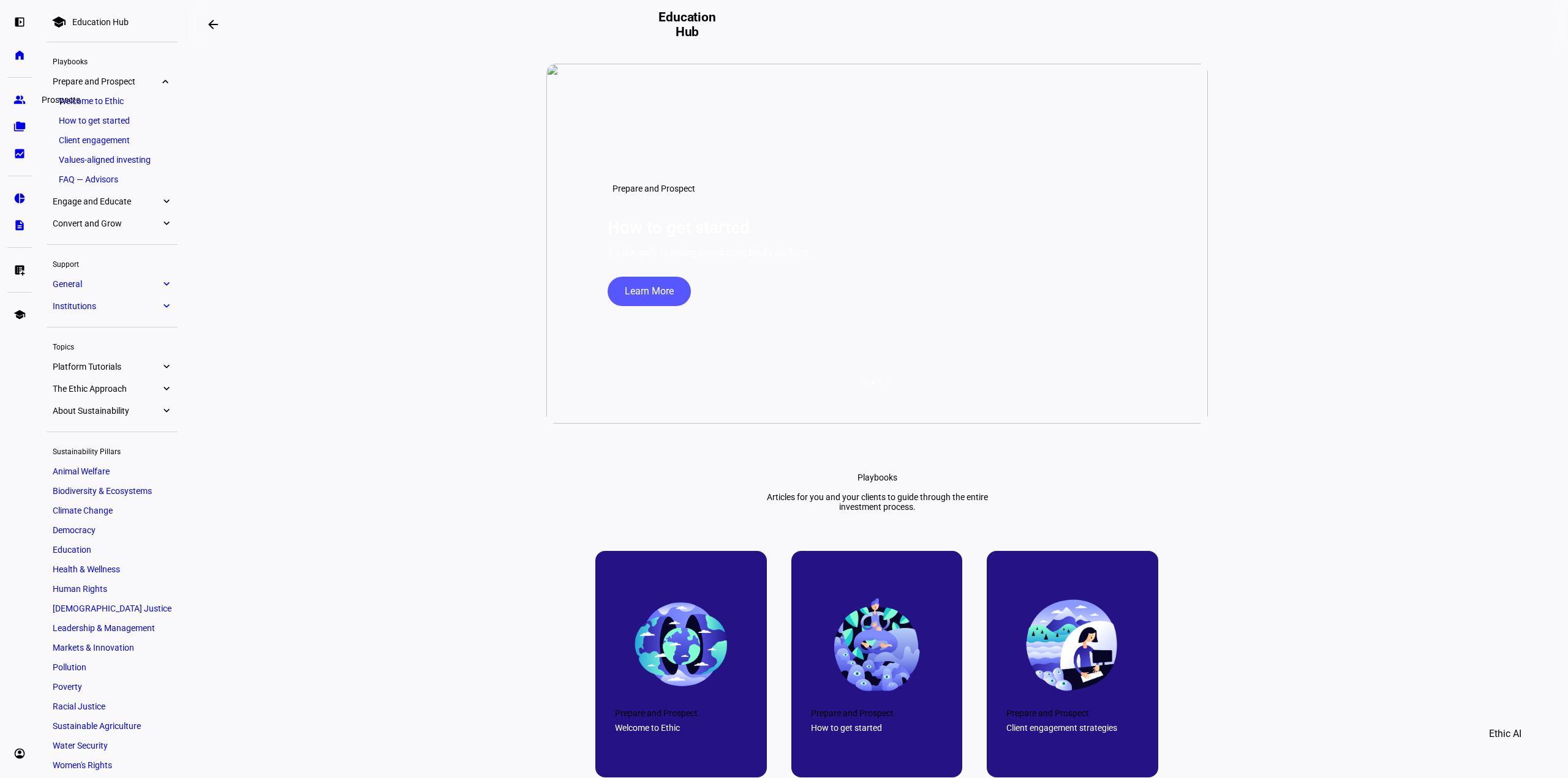
click at [23, 92] on link "group Prospects" at bounding box center [19, 99] width 25 height 25
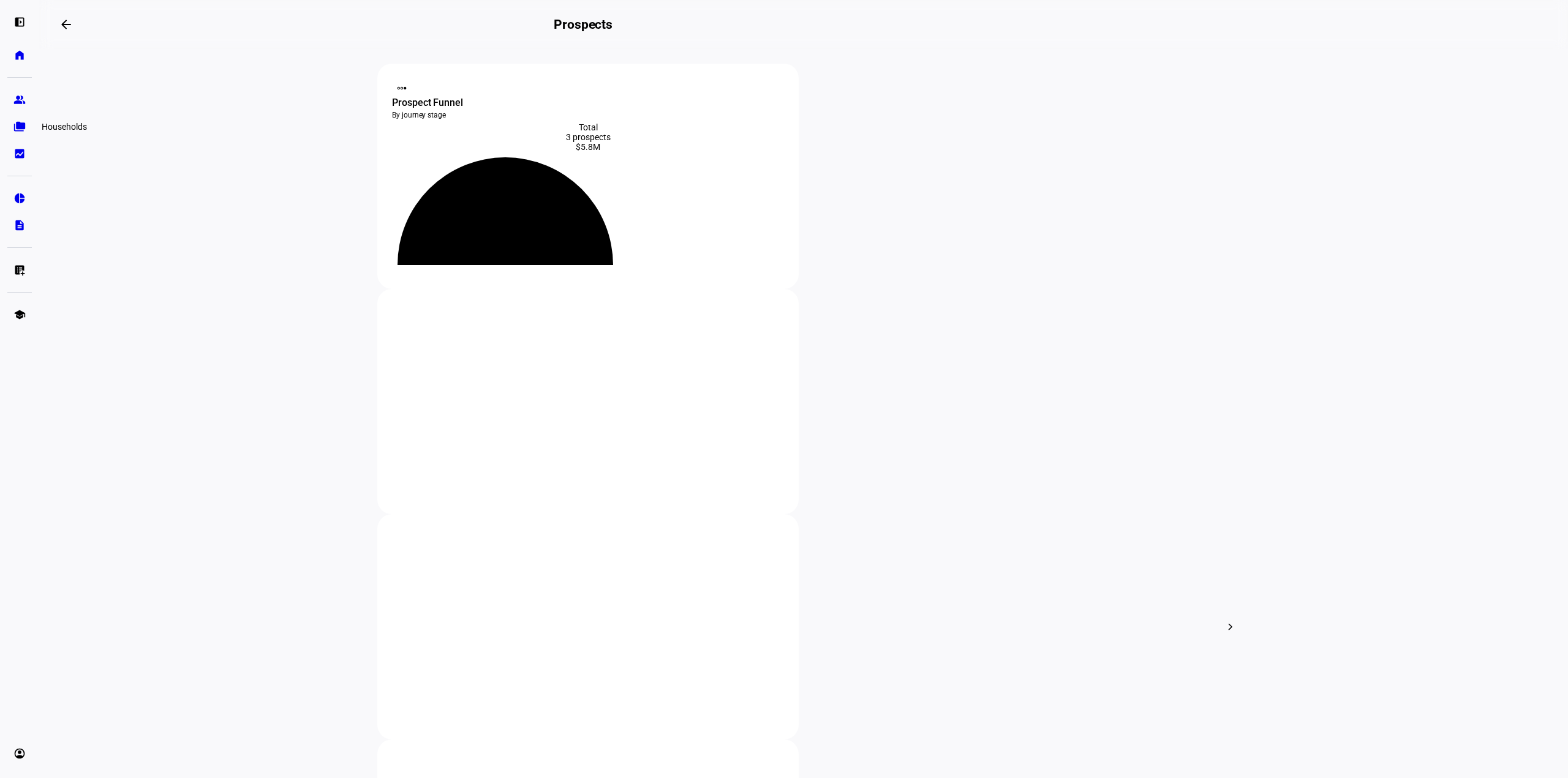
click at [23, 121] on eth-mat-symbol "folder_copy" at bounding box center [19, 126] width 12 height 12
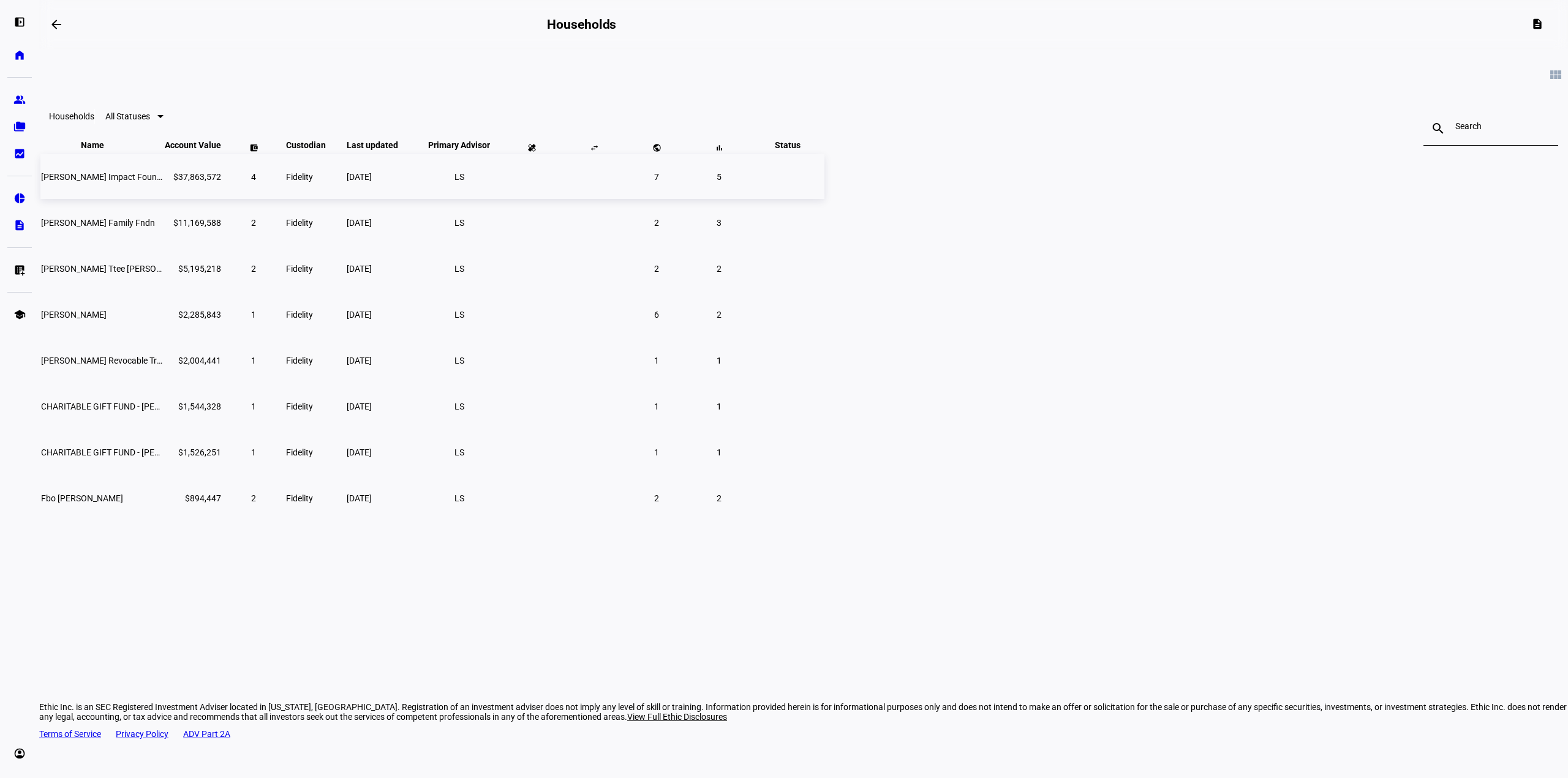
click at [163, 199] on td "[PERSON_NAME] Impact Foundation" at bounding box center [102, 176] width 123 height 44
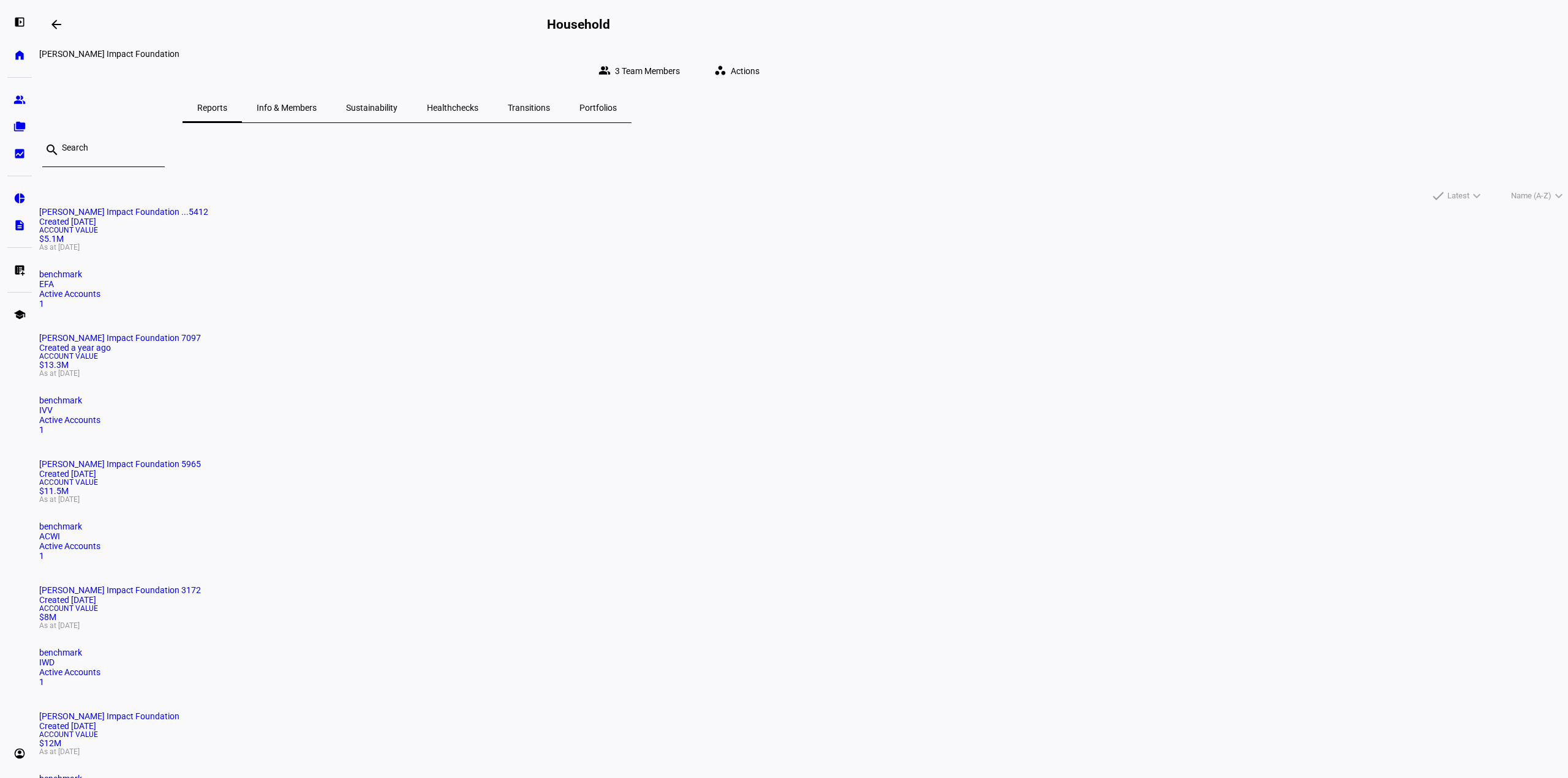
click at [765, 333] on mat-card "Sorenson Impact Foundation 7097 Created a year ago Account Value $13.3M As at S…" at bounding box center [804, 384] width 1529 height 102
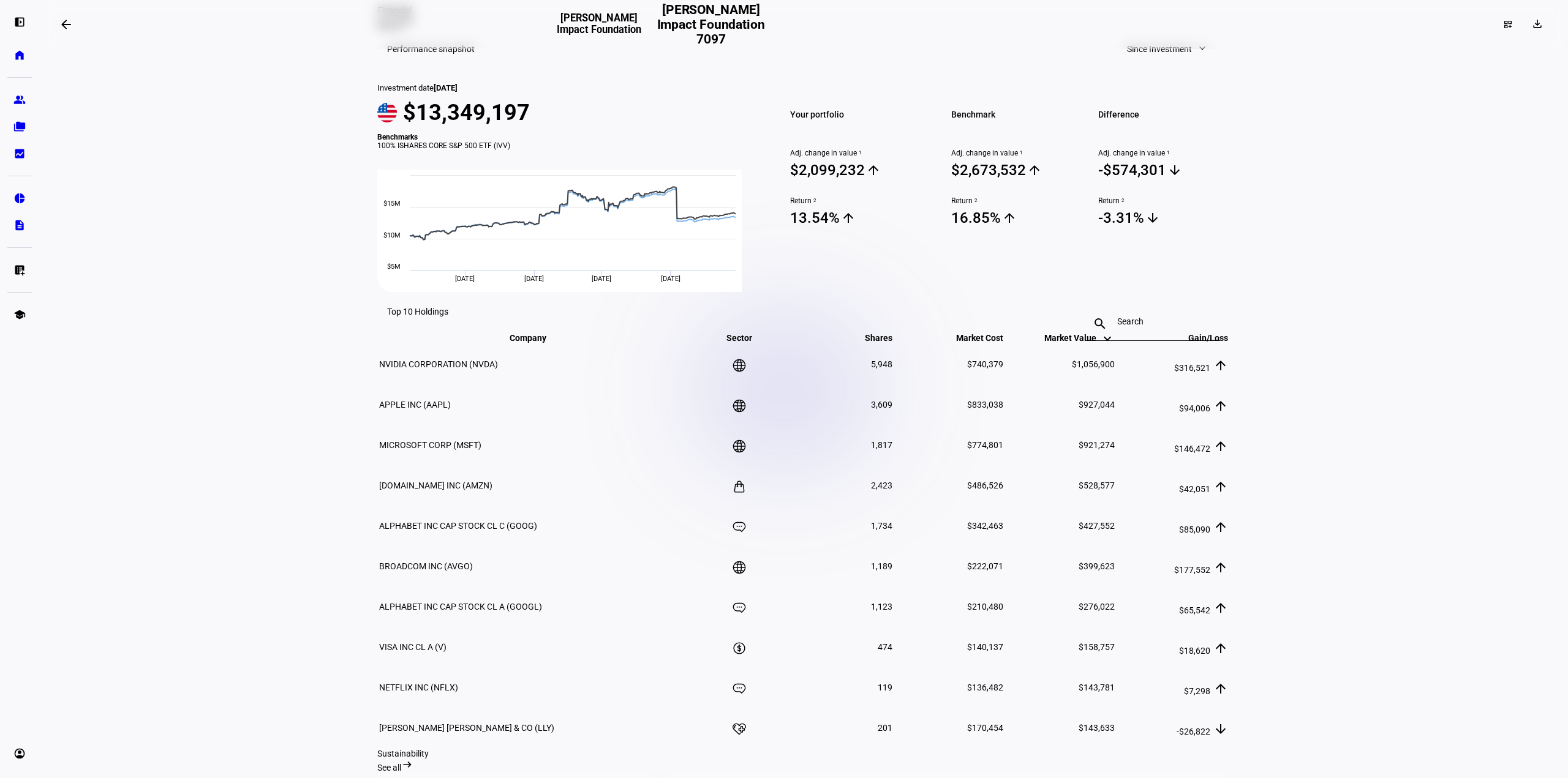
scroll to position [326, 0]
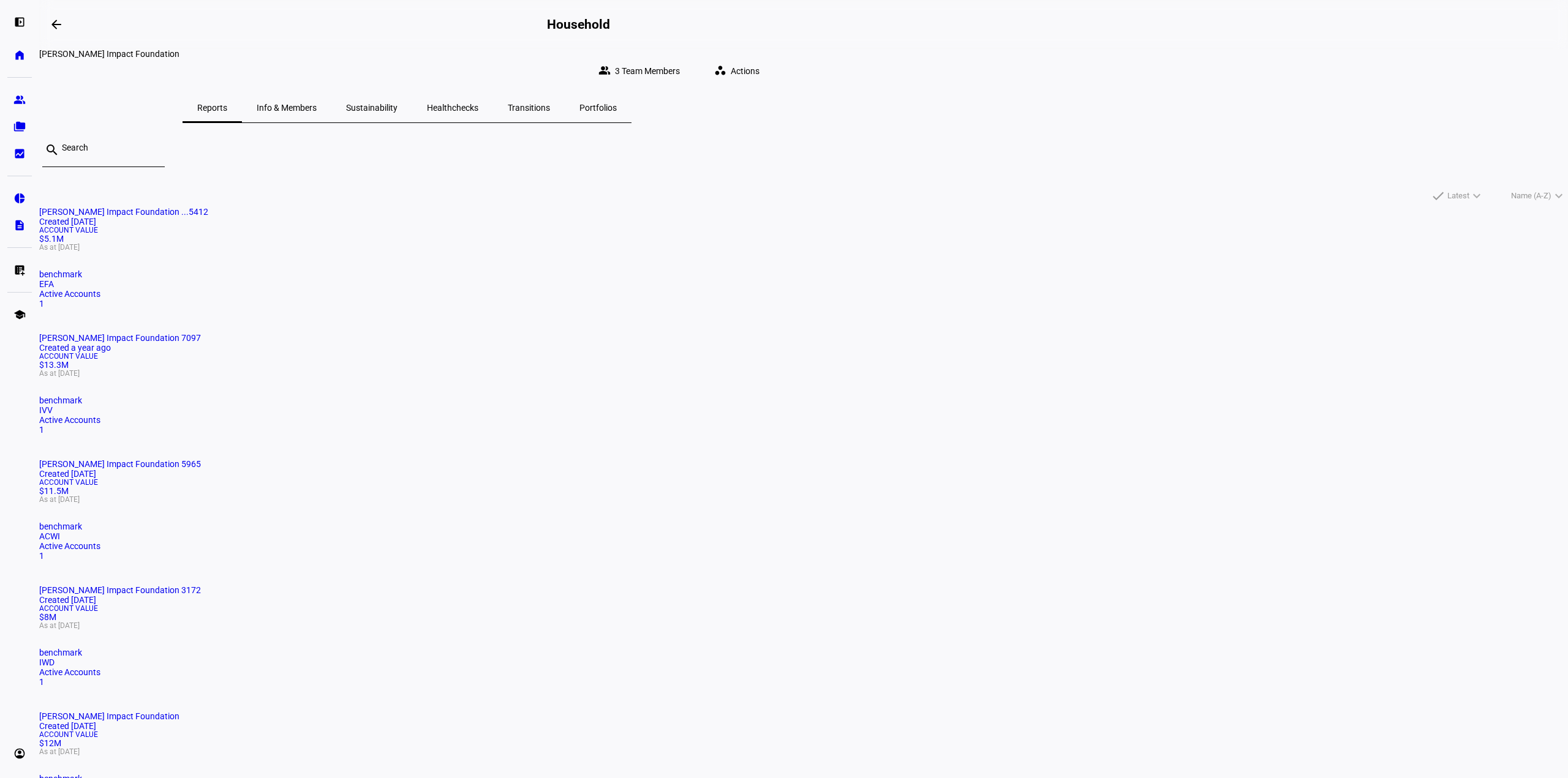
click at [1008, 459] on mat-card "Sorenson Impact Foundation 5965 Created 2 years ago Account Value $11.5M As at …" at bounding box center [804, 510] width 1529 height 102
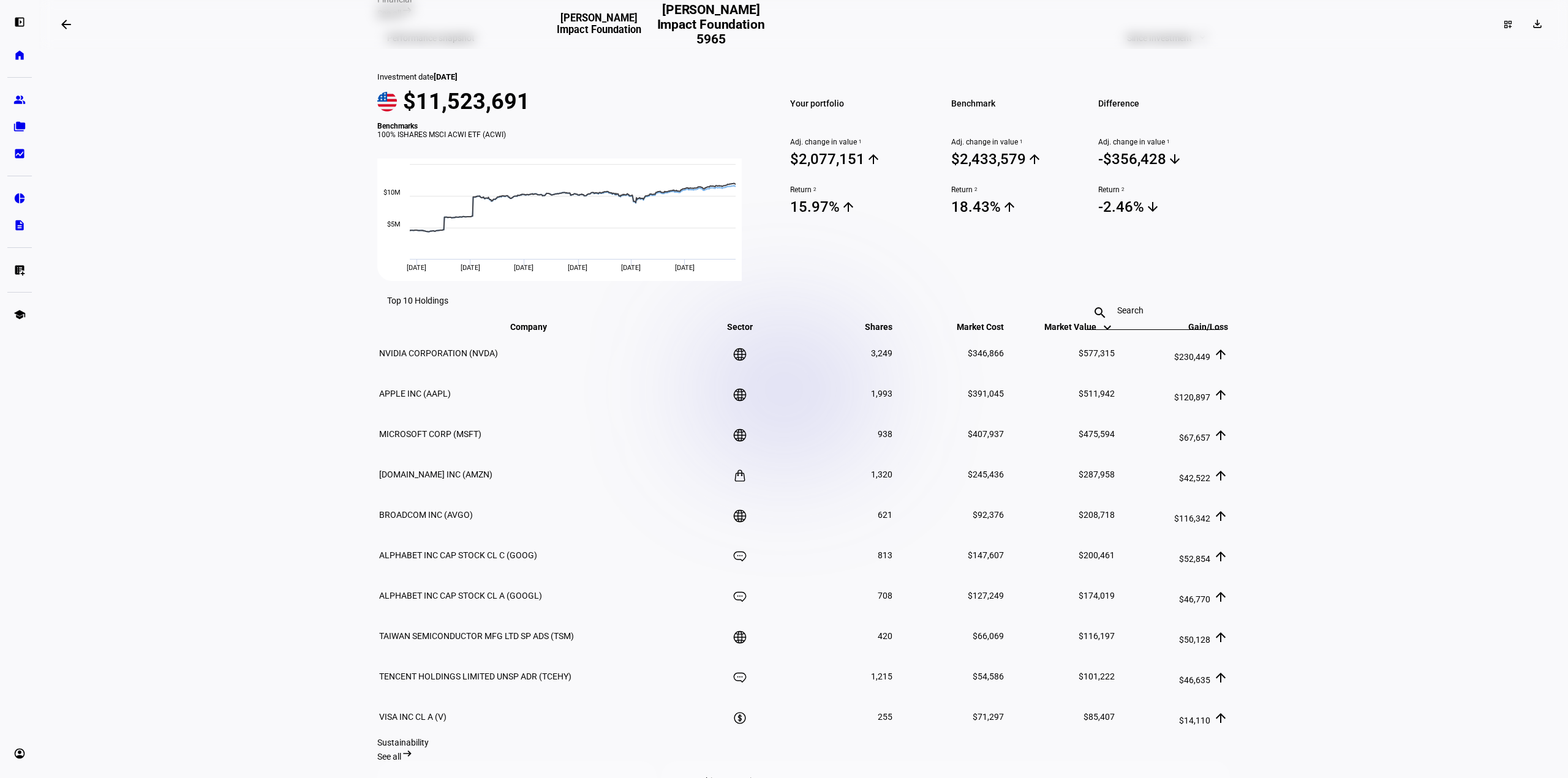
scroll to position [490, 0]
